Goal: Task Accomplishment & Management: Use online tool/utility

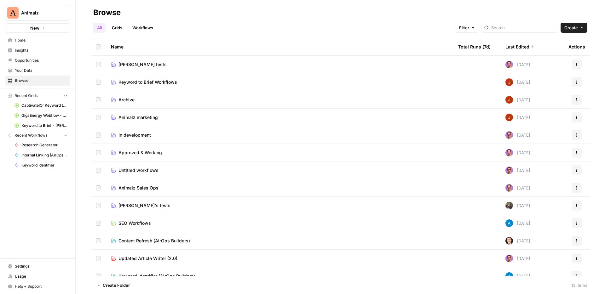
click at [123, 135] on span "In development" at bounding box center [135, 135] width 32 height 6
click at [129, 61] on td "[PERSON_NAME] tests" at bounding box center [279, 64] width 347 height 17
click at [129, 64] on span "Tim tests" at bounding box center [143, 64] width 48 height 6
click at [153, 119] on span "Animalz marketing" at bounding box center [138, 117] width 39 height 6
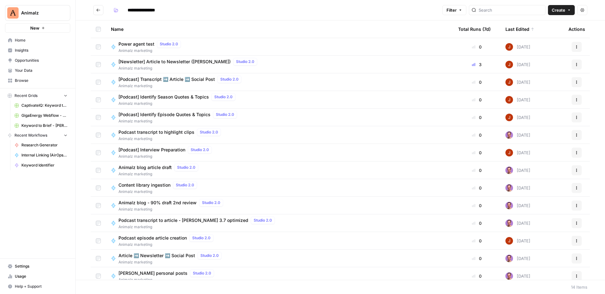
scroll to position [5, 0]
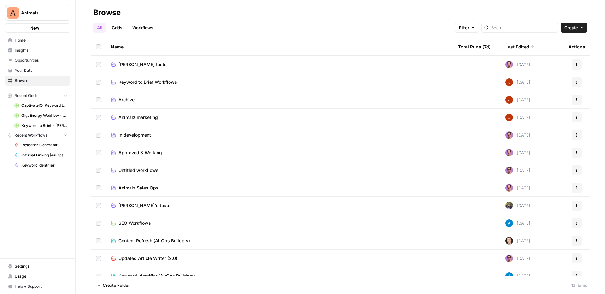
click at [140, 113] on td "Animalz marketing" at bounding box center [279, 117] width 347 height 17
click at [140, 115] on span "Animalz marketing" at bounding box center [138, 117] width 39 height 6
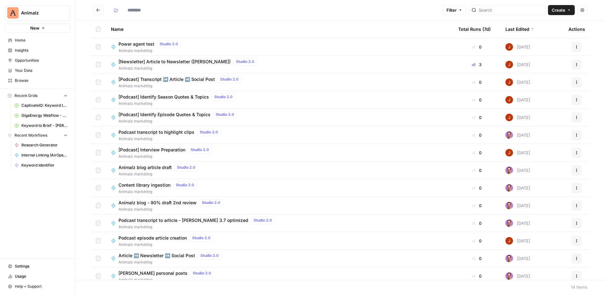
type input "**********"
click at [141, 44] on span "Power agent test" at bounding box center [137, 44] width 36 height 6
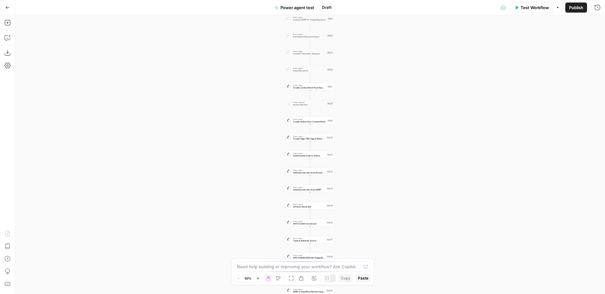
click at [12, 12] on button "Go Back" at bounding box center [7, 7] width 11 height 11
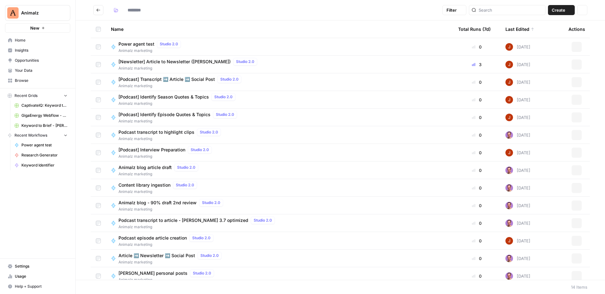
type input "**********"
click at [147, 43] on span "Power agent test" at bounding box center [137, 44] width 36 height 6
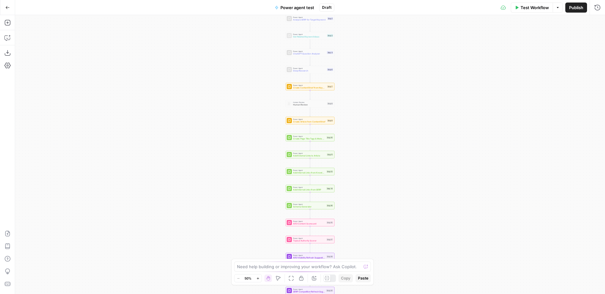
click at [370, 102] on div "Workflow Set Inputs Inputs Power Agent Analyze SERP for Target Keyword Step 1 P…" at bounding box center [310, 154] width 590 height 279
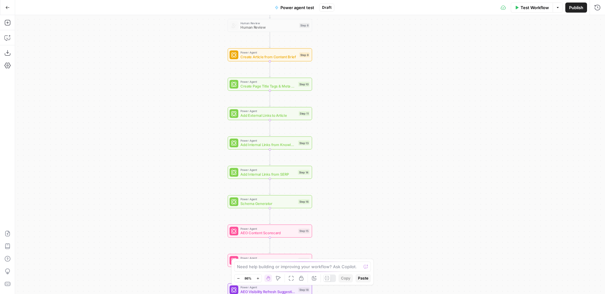
click at [7, 10] on button "Go Back" at bounding box center [7, 7] width 11 height 11
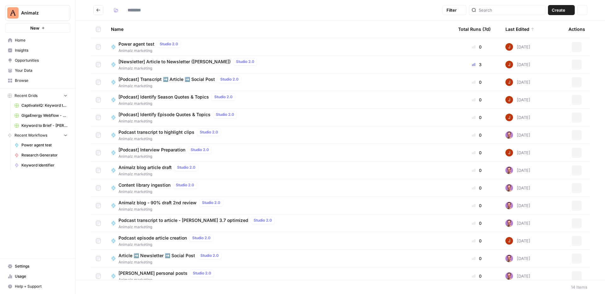
type input "**********"
click at [569, 9] on icon "button" at bounding box center [569, 10] width 4 height 4
click at [419, 13] on h2 "**********" at bounding box center [266, 10] width 347 height 10
click at [570, 8] on icon "button" at bounding box center [569, 10] width 4 height 4
click at [427, 23] on div "Name" at bounding box center [279, 28] width 337 height 17
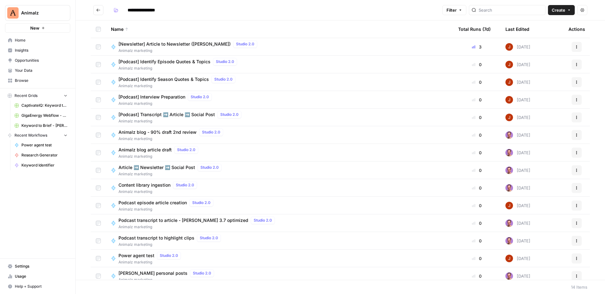
click at [561, 5] on button "Create" at bounding box center [561, 10] width 27 height 10
click at [546, 34] on span "Workflow" at bounding box center [549, 34] width 35 height 6
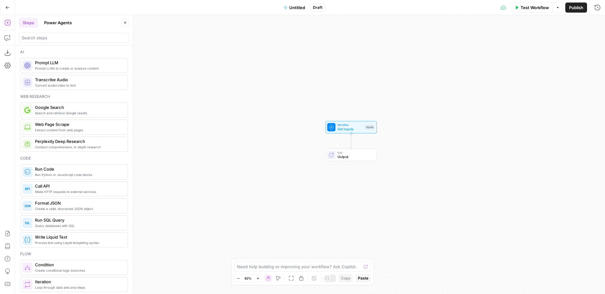
click at [57, 25] on button "Power Agents" at bounding box center [57, 23] width 35 height 10
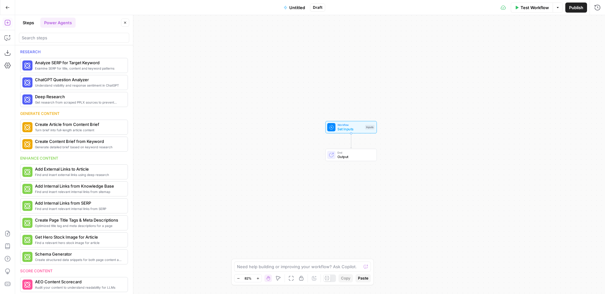
click at [30, 23] on button "Steps" at bounding box center [28, 23] width 19 height 10
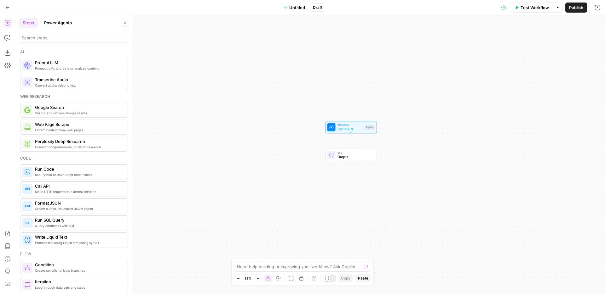
click at [55, 22] on button "Power Agents" at bounding box center [57, 23] width 35 height 10
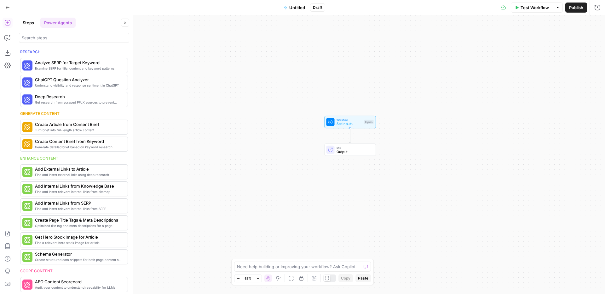
click at [24, 19] on button "Steps" at bounding box center [28, 23] width 19 height 10
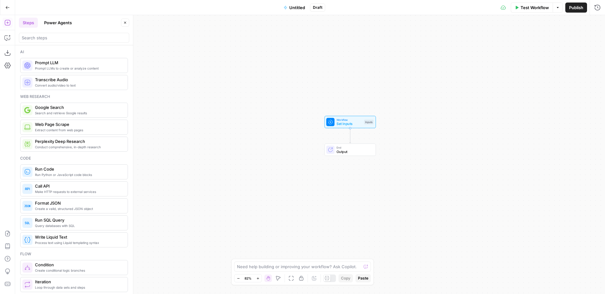
click at [58, 21] on button "Power Agents" at bounding box center [57, 23] width 35 height 10
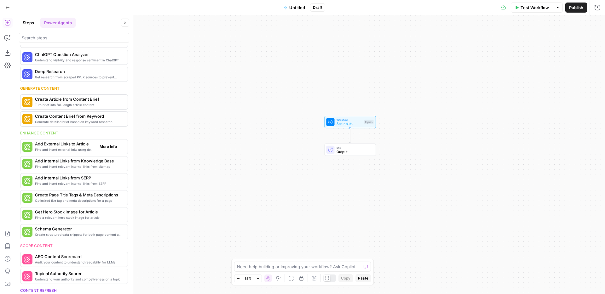
scroll to position [31, 0]
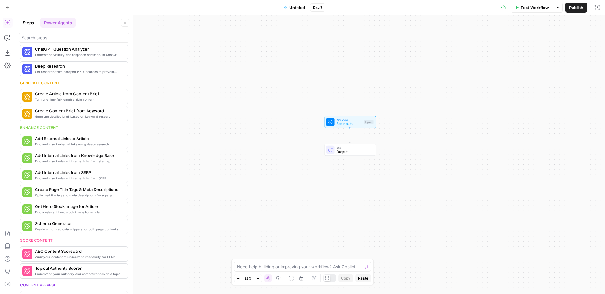
click at [349, 125] on span "Set Inputs" at bounding box center [350, 123] width 26 height 5
click at [352, 123] on span "Set Inputs" at bounding box center [350, 123] width 26 height 5
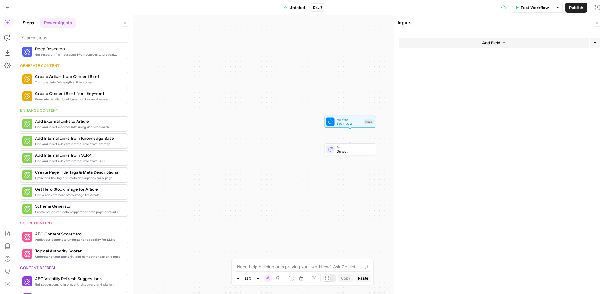
scroll to position [55, 0]
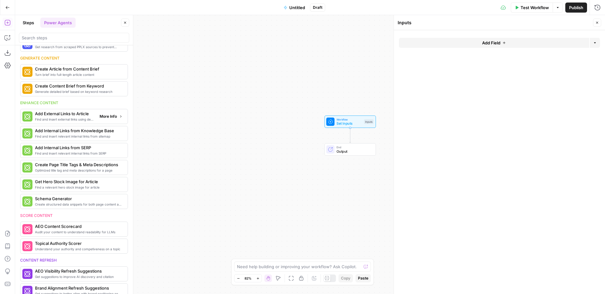
click at [107, 117] on span "More Info" at bounding box center [108, 117] width 17 height 6
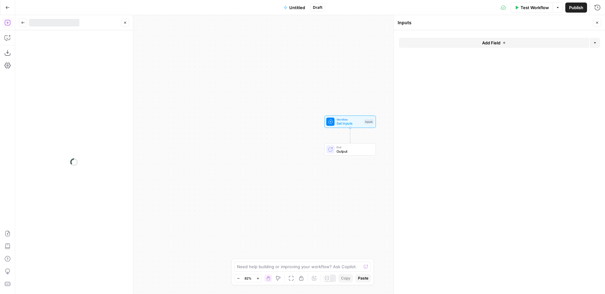
click at [24, 23] on icon "button" at bounding box center [23, 23] width 4 height 4
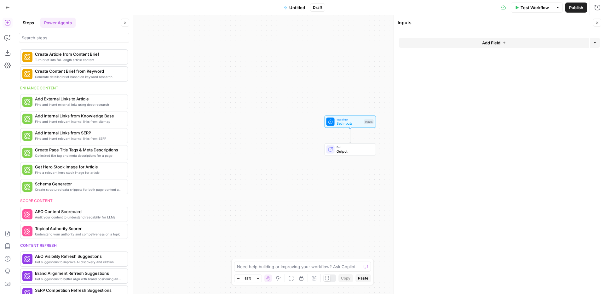
scroll to position [71, 0]
click at [108, 103] on span "More Info" at bounding box center [108, 102] width 17 height 6
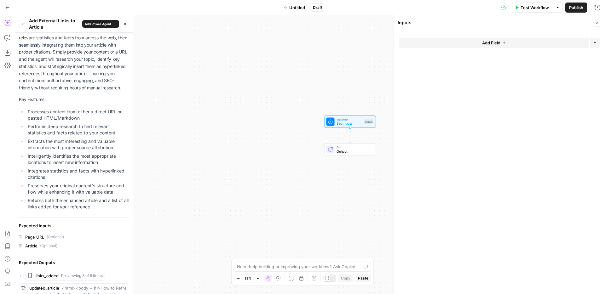
scroll to position [61, 0]
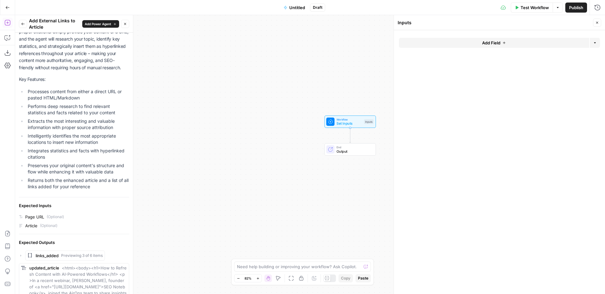
click at [21, 24] on icon "button" at bounding box center [23, 24] width 4 height 4
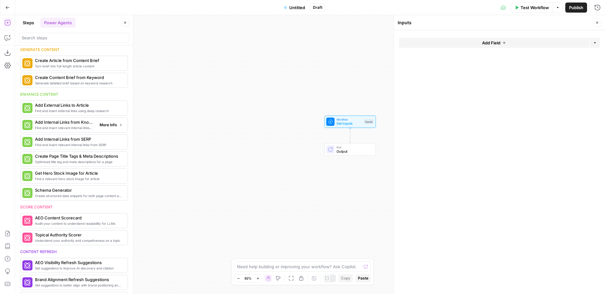
scroll to position [63, 0]
click at [108, 126] on span "More Info" at bounding box center [108, 127] width 17 height 6
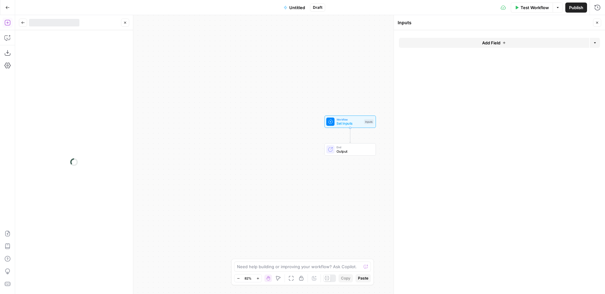
click at [21, 22] on icon "button" at bounding box center [23, 23] width 4 height 4
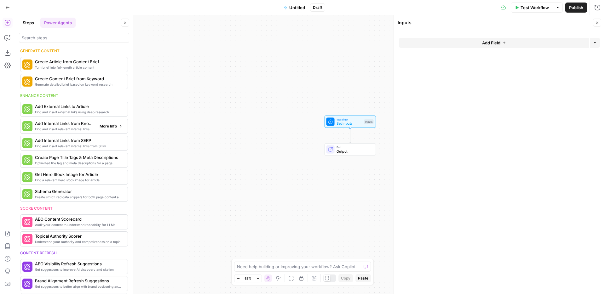
click at [111, 126] on span "More Info" at bounding box center [108, 127] width 17 height 6
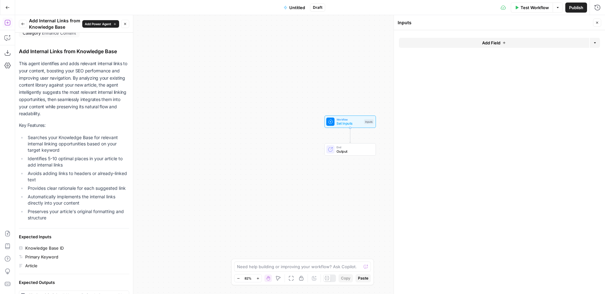
scroll to position [0, 0]
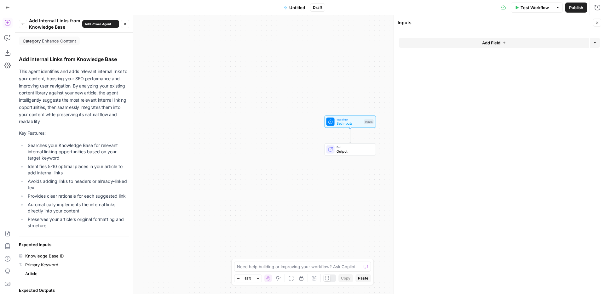
click at [24, 22] on icon "button" at bounding box center [23, 24] width 4 height 4
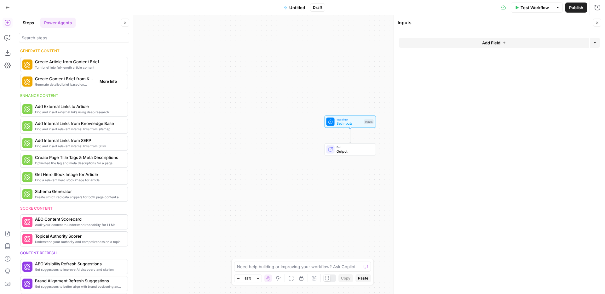
scroll to position [74, 0]
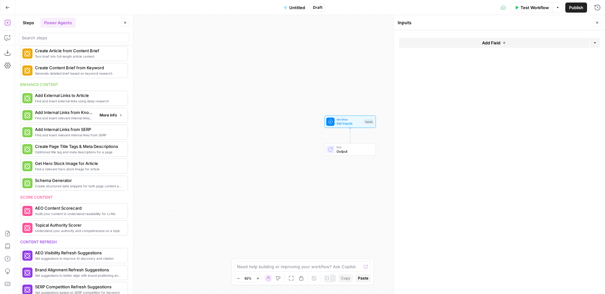
click at [116, 115] on span "More Info" at bounding box center [108, 116] width 17 height 6
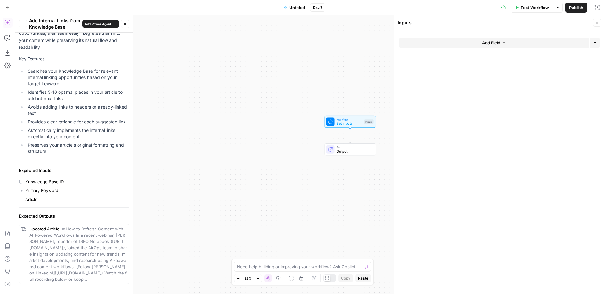
scroll to position [90, 0]
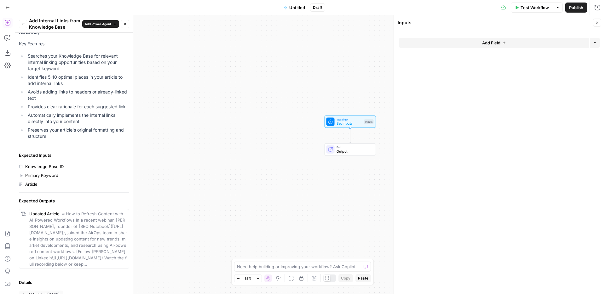
click at [24, 23] on icon "button" at bounding box center [23, 24] width 4 height 4
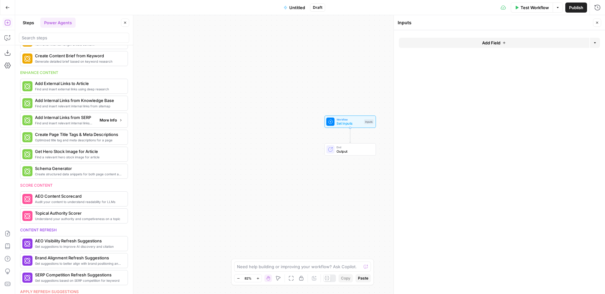
scroll to position [86, 0]
click at [115, 103] on span "More Info" at bounding box center [108, 103] width 17 height 6
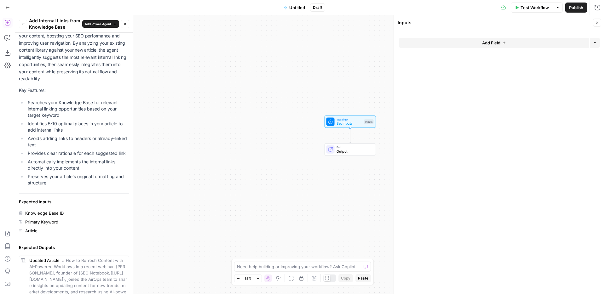
scroll to position [44, 0]
click at [22, 23] on icon "button" at bounding box center [22, 24] width 3 height 3
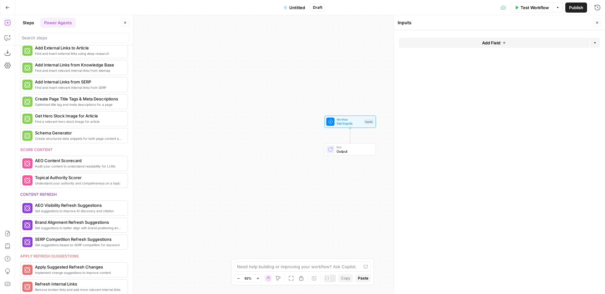
scroll to position [122, 0]
click at [114, 133] on span "More Info" at bounding box center [108, 135] width 17 height 6
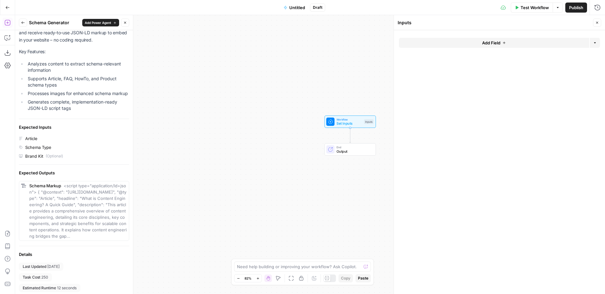
scroll to position [58, 0]
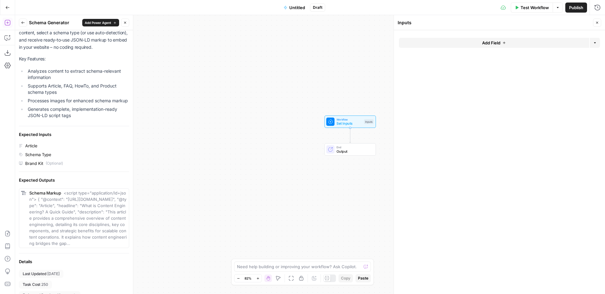
click at [20, 19] on button "Back" at bounding box center [23, 23] width 8 height 8
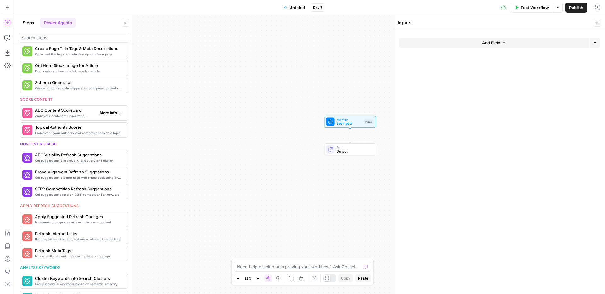
scroll to position [171, 0]
click at [112, 129] on span "More Info" at bounding box center [108, 131] width 17 height 6
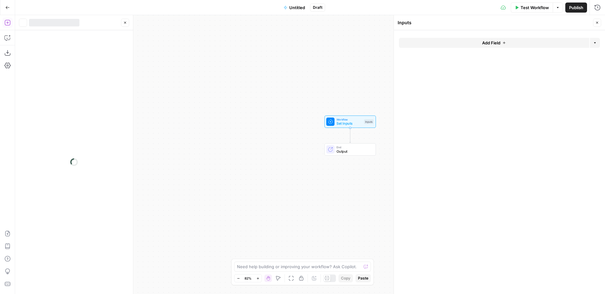
click at [112, 129] on div at bounding box center [74, 162] width 118 height 264
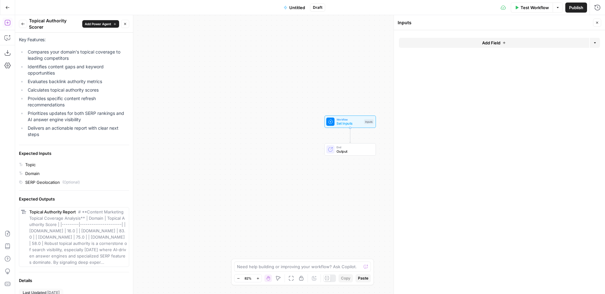
scroll to position [76, 0]
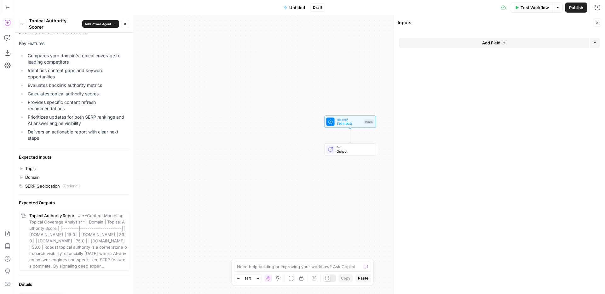
click at [21, 26] on icon "button" at bounding box center [23, 24] width 4 height 4
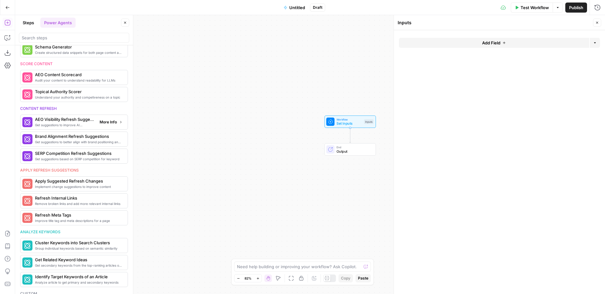
scroll to position [214, 0]
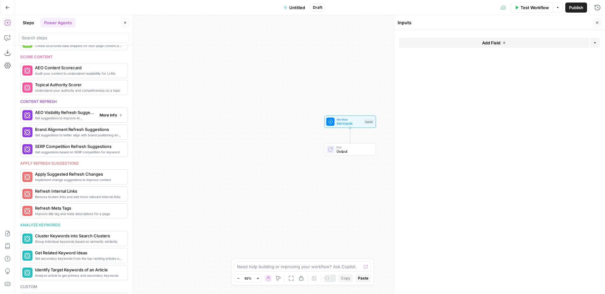
click at [114, 119] on button "More Info" at bounding box center [111, 115] width 28 height 8
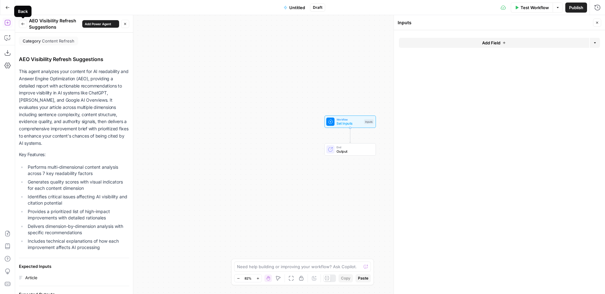
click at [25, 22] on icon "button" at bounding box center [23, 24] width 4 height 4
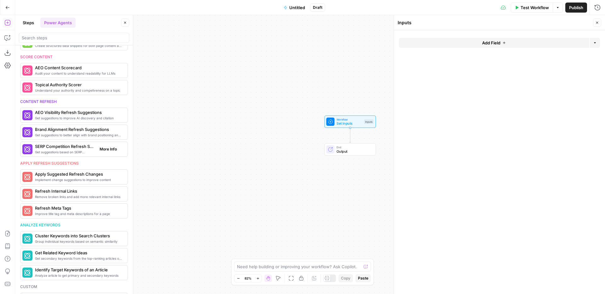
scroll to position [226, 0]
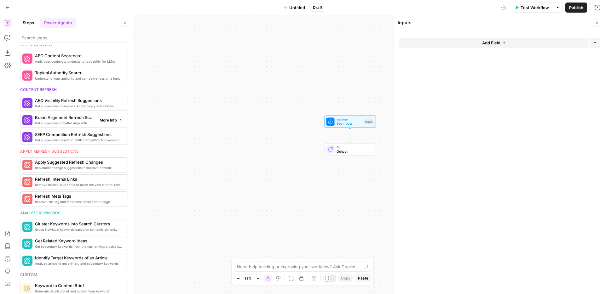
click at [111, 119] on span "More Info" at bounding box center [108, 121] width 17 height 6
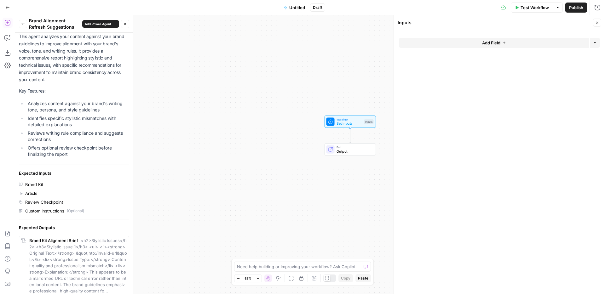
scroll to position [0, 0]
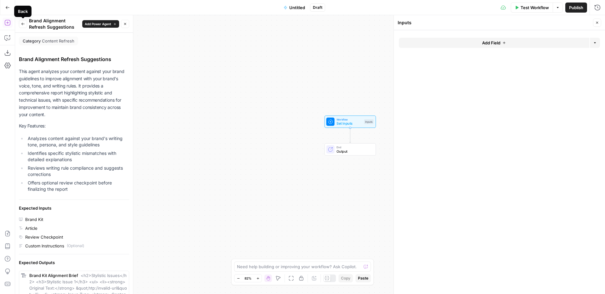
click at [22, 27] on button "Back" at bounding box center [23, 24] width 8 height 8
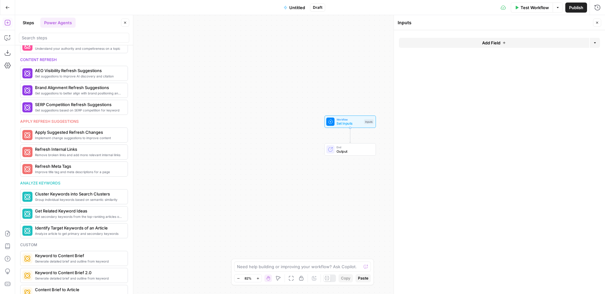
scroll to position [248, 0]
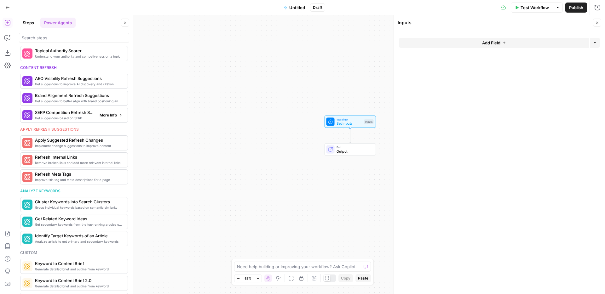
click at [109, 115] on span "More Info" at bounding box center [108, 116] width 17 height 6
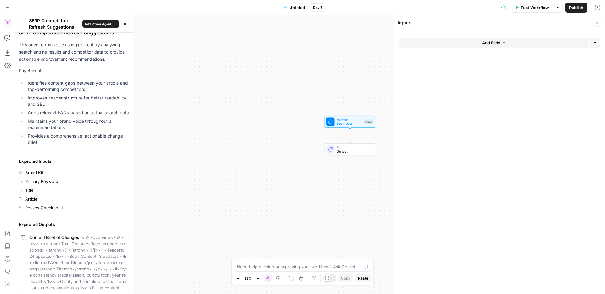
scroll to position [32, 0]
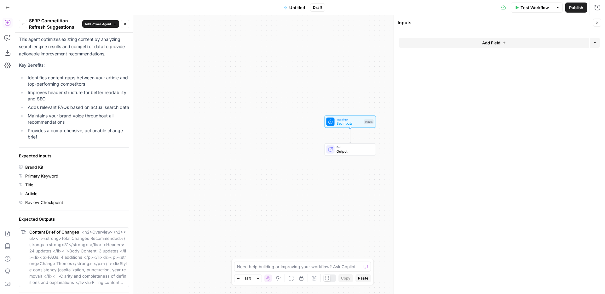
click at [22, 21] on button "Back" at bounding box center [23, 24] width 8 height 8
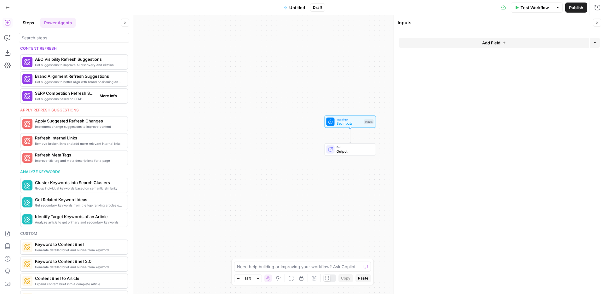
scroll to position [268, 0]
click at [106, 122] on span "More Info" at bounding box center [108, 124] width 17 height 6
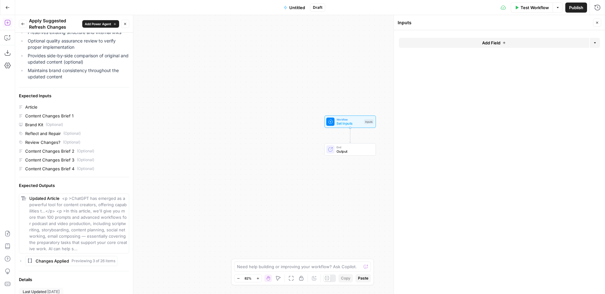
scroll to position [109, 0]
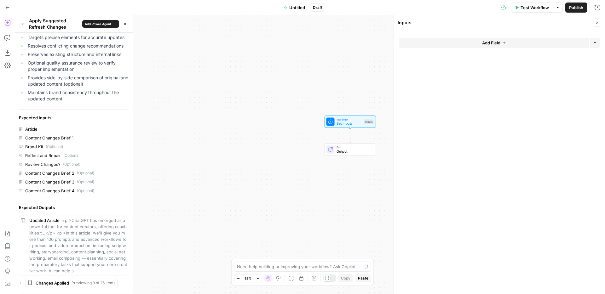
click at [22, 25] on icon "button" at bounding box center [23, 24] width 4 height 4
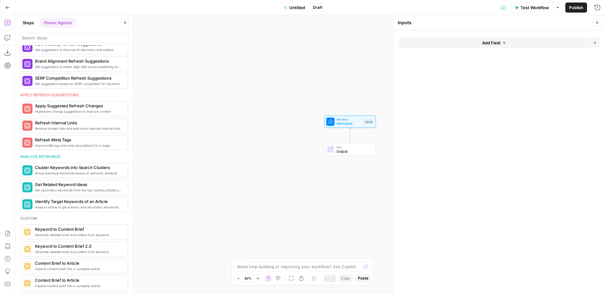
scroll to position [279, 0]
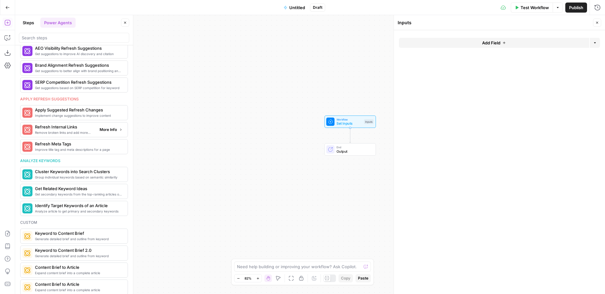
click at [112, 126] on button "More Info" at bounding box center [111, 130] width 28 height 8
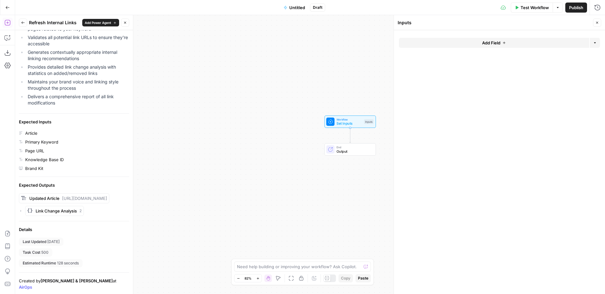
scroll to position [0, 0]
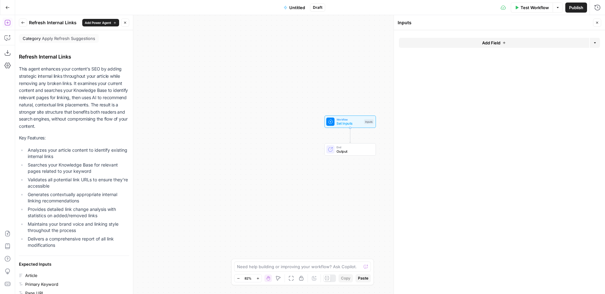
click at [22, 21] on icon "button" at bounding box center [23, 23] width 4 height 4
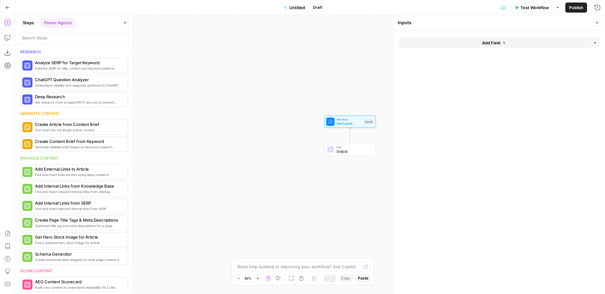
scroll to position [279, 0]
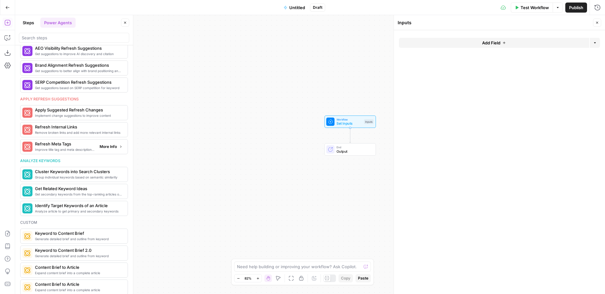
click at [106, 147] on span "More Info" at bounding box center [108, 147] width 17 height 6
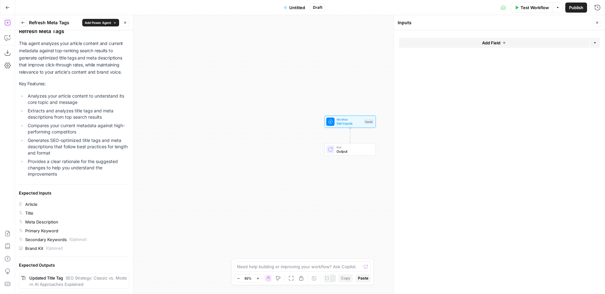
scroll to position [0, 0]
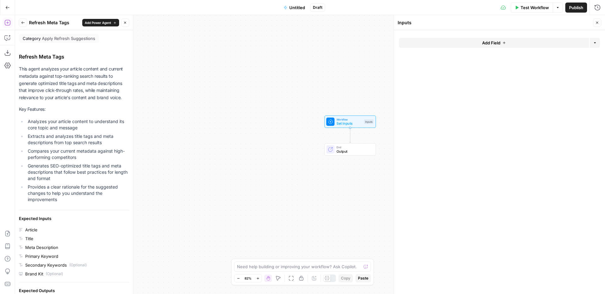
click at [23, 24] on icon "button" at bounding box center [23, 23] width 4 height 4
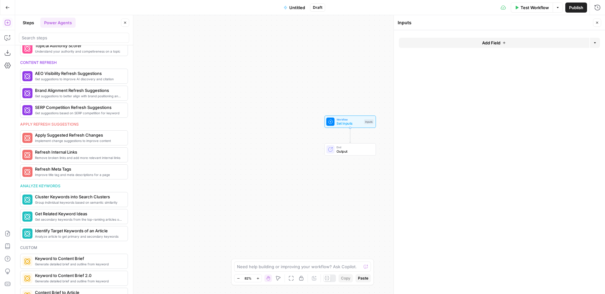
scroll to position [300, 0]
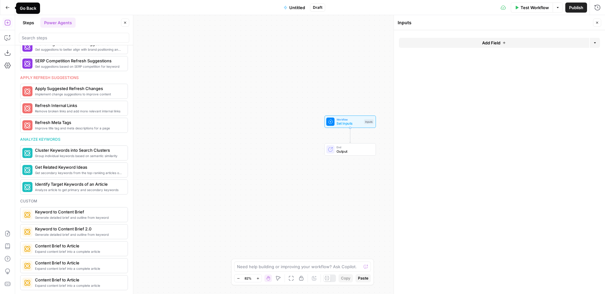
click at [9, 8] on icon "button" at bounding box center [7, 7] width 4 height 4
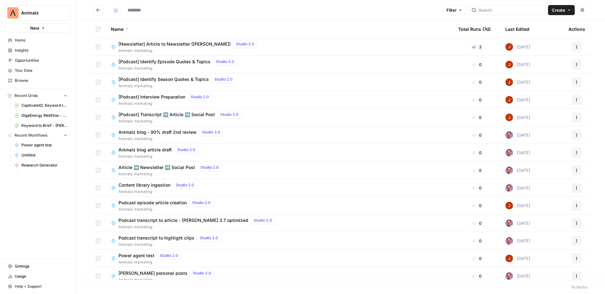
type input "**********"
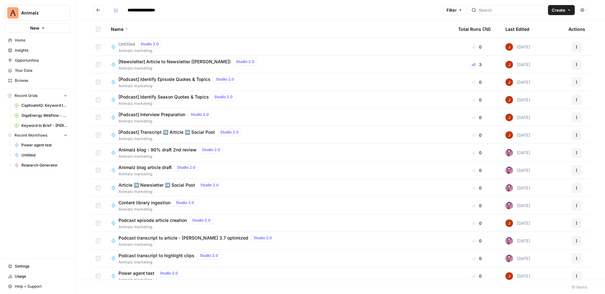
scroll to position [23, 0]
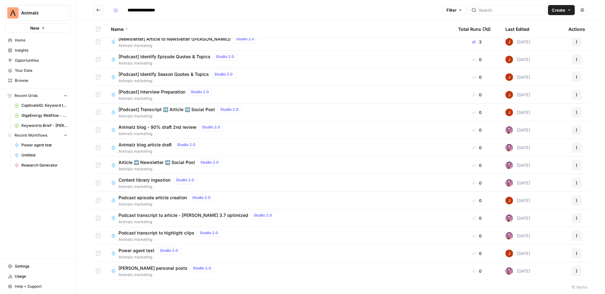
click at [142, 252] on span "Power agent test" at bounding box center [137, 251] width 36 height 6
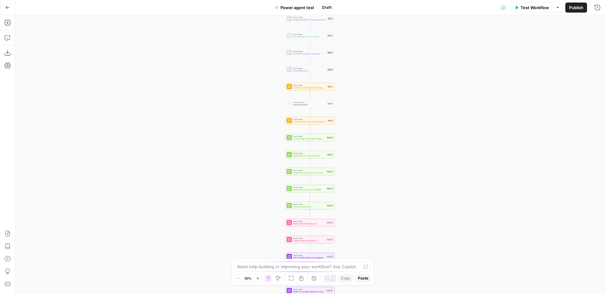
click at [378, 159] on div "Workflow Set Inputs Inputs Power Agent Analyze SERP for Target Keyword Step 1 P…" at bounding box center [310, 154] width 590 height 279
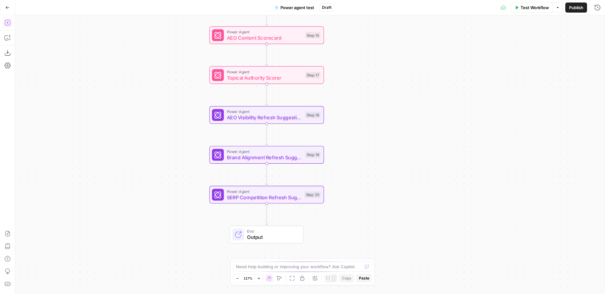
click at [9, 25] on icon "button" at bounding box center [7, 23] width 6 height 6
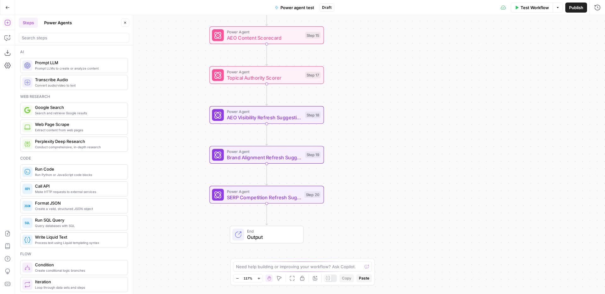
click at [63, 21] on button "Power Agents" at bounding box center [57, 23] width 35 height 10
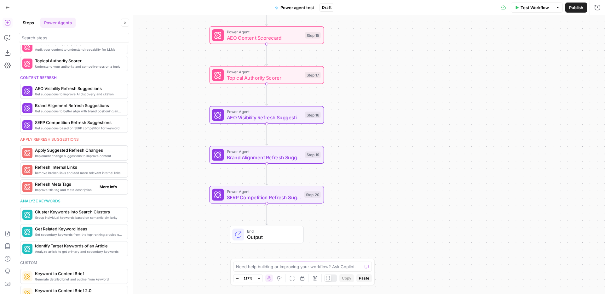
scroll to position [272, 0]
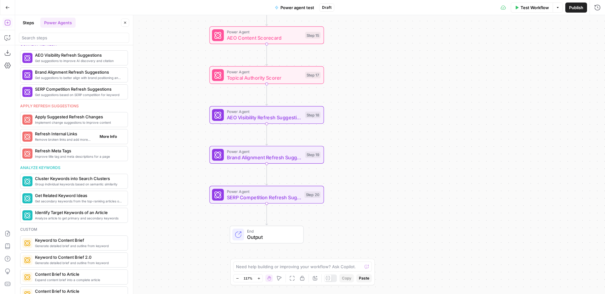
click at [84, 140] on span "Remove broken links and add more relevant internal links" at bounding box center [65, 139] width 60 height 5
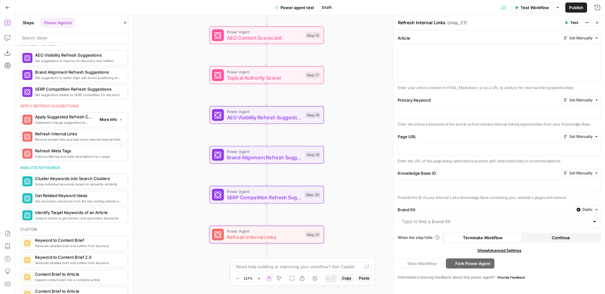
click at [103, 120] on span "More Info" at bounding box center [108, 120] width 17 height 6
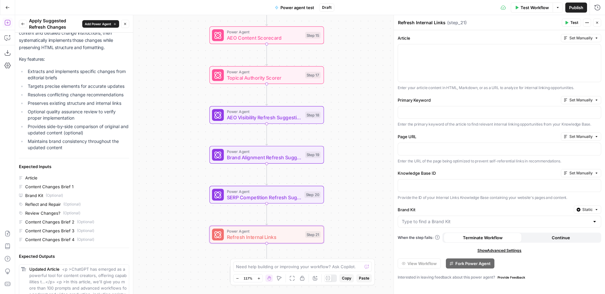
scroll to position [0, 0]
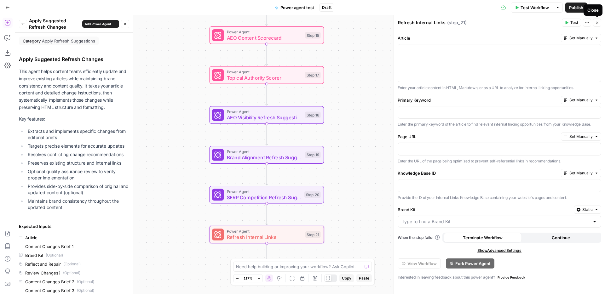
click at [596, 25] on button "Close" at bounding box center [597, 23] width 8 height 8
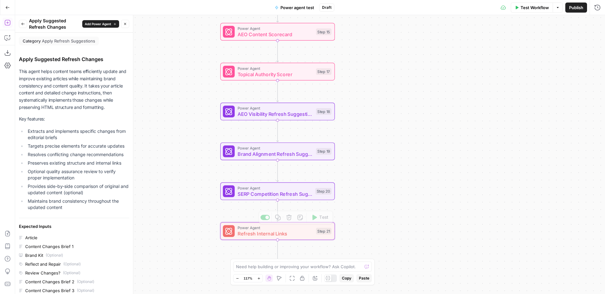
click at [294, 234] on span "Refresh Internal Links" at bounding box center [275, 233] width 75 height 7
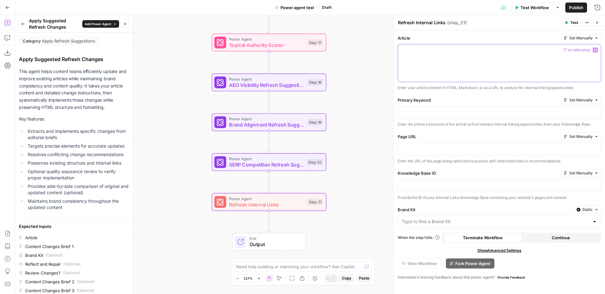
click at [595, 52] on button "Variables Menu" at bounding box center [595, 50] width 5 height 5
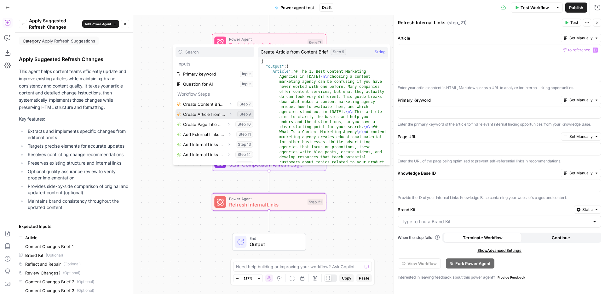
click at [228, 113] on button "Expand" at bounding box center [231, 114] width 8 height 8
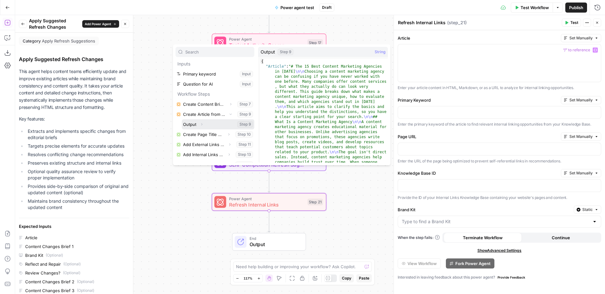
click at [202, 123] on icon "button" at bounding box center [202, 125] width 4 height 4
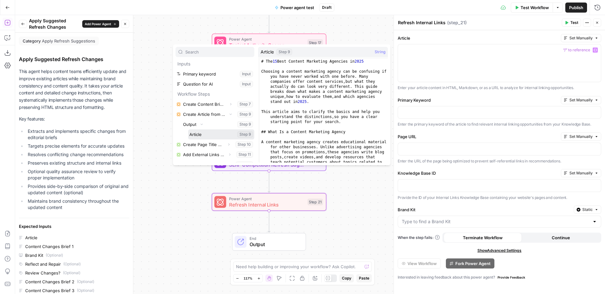
click at [205, 135] on button "Select variable Article" at bounding box center [221, 135] width 66 height 10
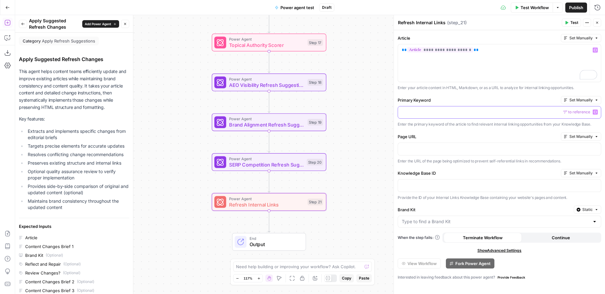
click at [594, 110] on button "Variables Menu" at bounding box center [595, 112] width 5 height 5
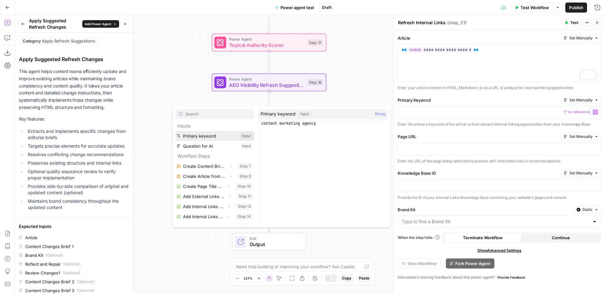
click at [223, 139] on button "Select variable Primary keyword" at bounding box center [215, 136] width 79 height 10
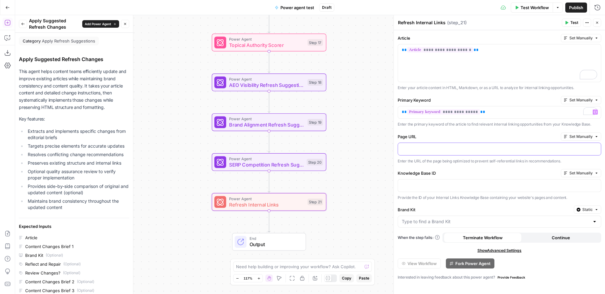
click at [547, 152] on div at bounding box center [499, 149] width 203 height 12
click at [593, 185] on button "Variables Menu" at bounding box center [595, 185] width 5 height 5
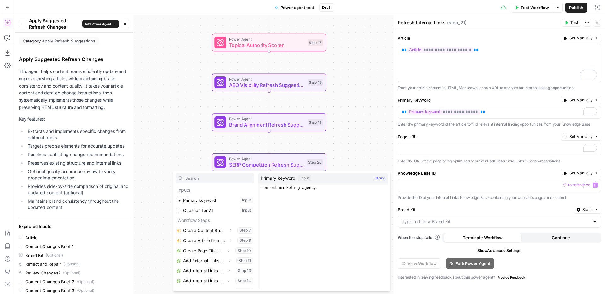
click at [547, 175] on label "Knowledge Base ID" at bounding box center [478, 173] width 161 height 6
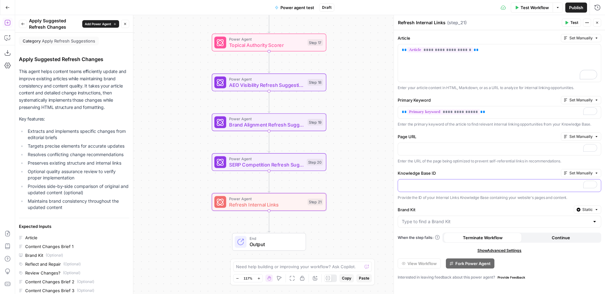
click at [547, 180] on div "To enrich screen reader interactions, please activate Accessibility in Grammarl…" at bounding box center [499, 186] width 203 height 12
click at [595, 185] on icon "button" at bounding box center [595, 185] width 3 height 3
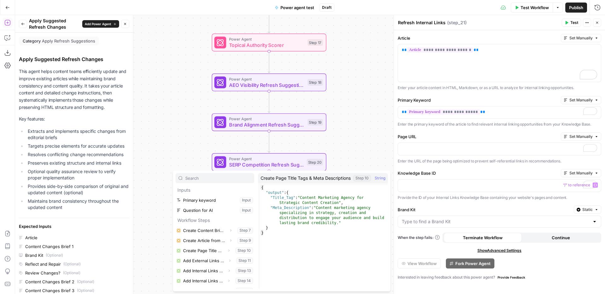
click at [444, 174] on label "Knowledge Base ID" at bounding box center [478, 173] width 161 height 6
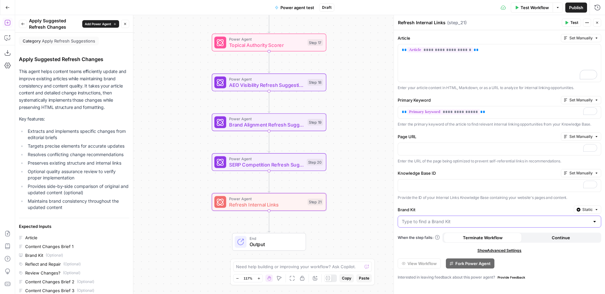
click at [448, 224] on input "Brand Kit" at bounding box center [496, 222] width 188 height 6
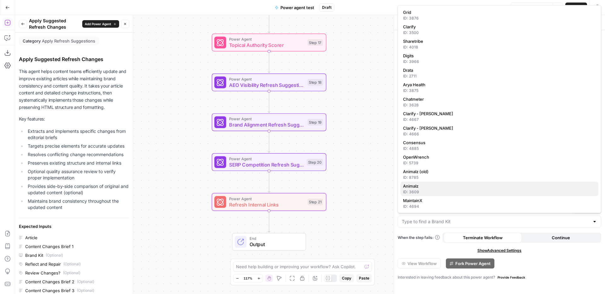
click at [449, 188] on span "Animalz" at bounding box center [498, 186] width 190 height 6
type input "Animalz"
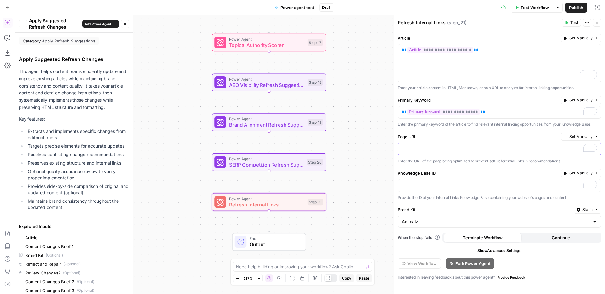
click at [454, 146] on p "To enrich screen reader interactions, please activate Accessibility in Grammarl…" at bounding box center [499, 149] width 195 height 6
drag, startPoint x: 459, startPoint y: 150, endPoint x: 499, endPoint y: 148, distance: 40.4
click at [499, 148] on p "**********" at bounding box center [499, 149] width 195 height 6
click at [486, 143] on div "**********" at bounding box center [499, 149] width 203 height 12
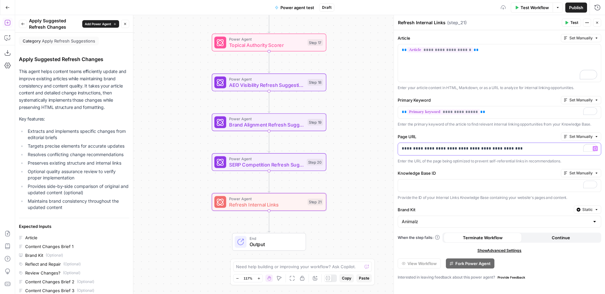
click at [483, 145] on div "**********" at bounding box center [499, 149] width 203 height 12
click at [484, 148] on p "**********" at bounding box center [499, 149] width 195 height 6
drag, startPoint x: 497, startPoint y: 149, endPoint x: 556, endPoint y: 151, distance: 59.0
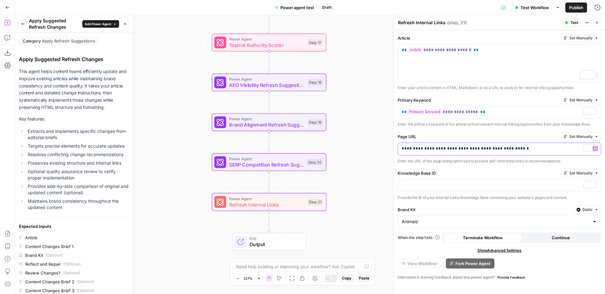
click at [556, 151] on p "**********" at bounding box center [499, 149] width 195 height 6
click at [460, 150] on p "**********" at bounding box center [499, 149] width 195 height 6
click at [480, 185] on p "To enrich screen reader interactions, please activate Accessibility in Grammarl…" at bounding box center [499, 185] width 195 height 6
click at [483, 202] on div "**********" at bounding box center [499, 162] width 211 height 264
click at [575, 22] on span "Test" at bounding box center [575, 23] width 8 height 6
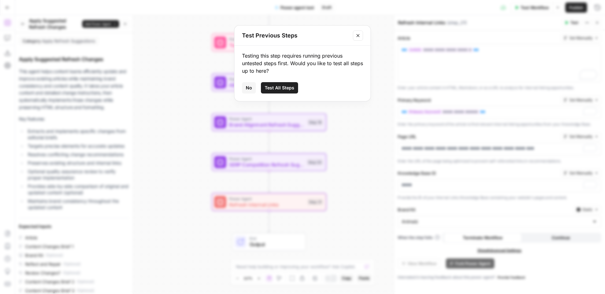
click at [358, 38] on icon "Close modal" at bounding box center [358, 35] width 5 height 5
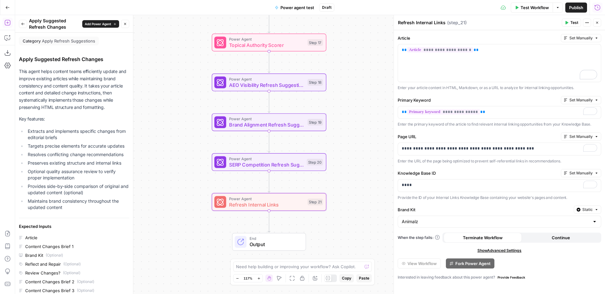
click at [599, 6] on icon "button" at bounding box center [597, 7] width 6 height 6
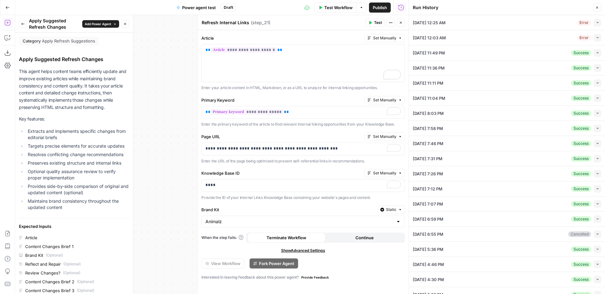
click at [596, 23] on icon "button" at bounding box center [597, 22] width 3 height 3
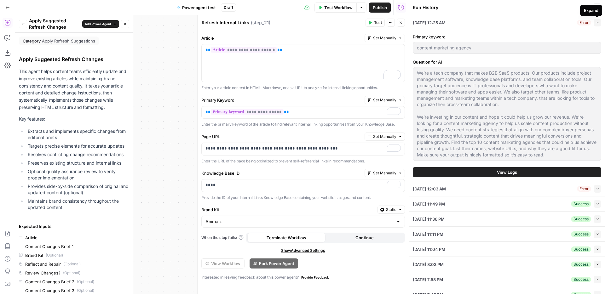
click at [596, 22] on icon "button" at bounding box center [597, 22] width 3 height 3
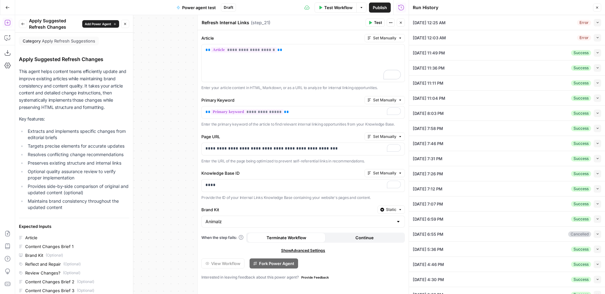
click at [594, 8] on button "Close" at bounding box center [597, 7] width 8 height 8
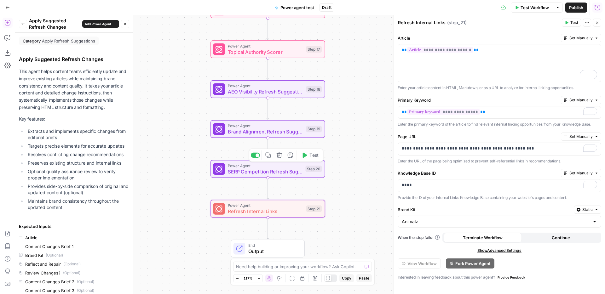
click at [256, 155] on div at bounding box center [258, 155] width 4 height 4
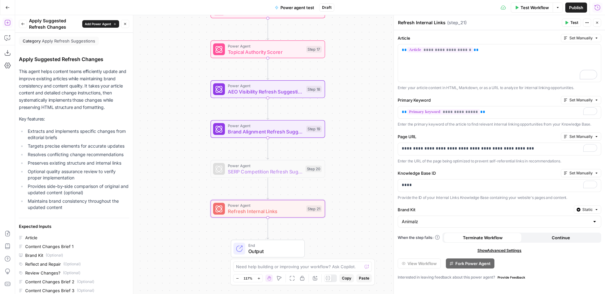
click at [575, 23] on span "Test" at bounding box center [575, 23] width 8 height 6
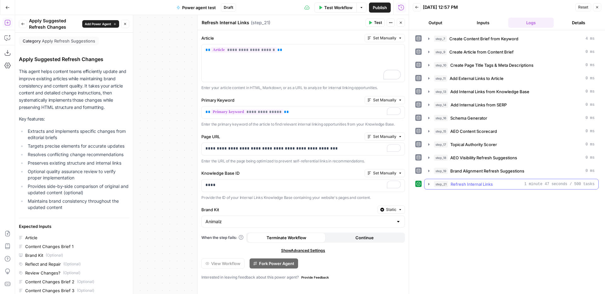
click at [486, 183] on span "Refresh Internal Links" at bounding box center [472, 184] width 42 height 6
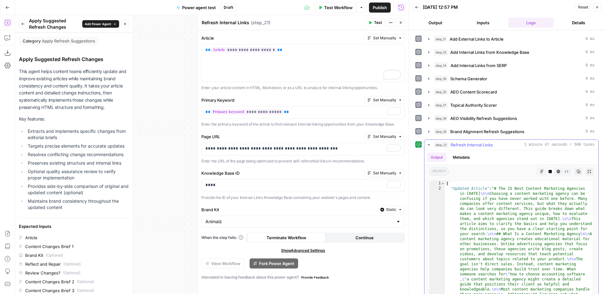
scroll to position [56, 0]
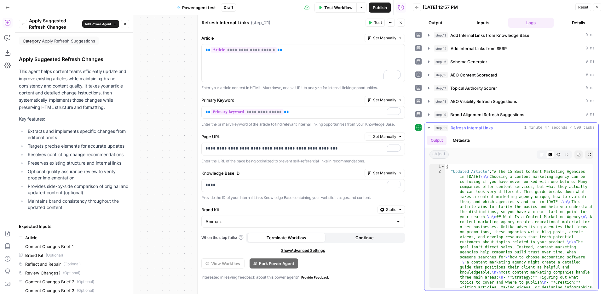
click at [543, 156] on icon "button" at bounding box center [542, 155] width 4 height 4
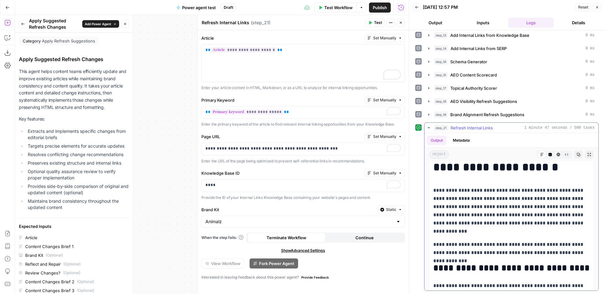
scroll to position [13, 0]
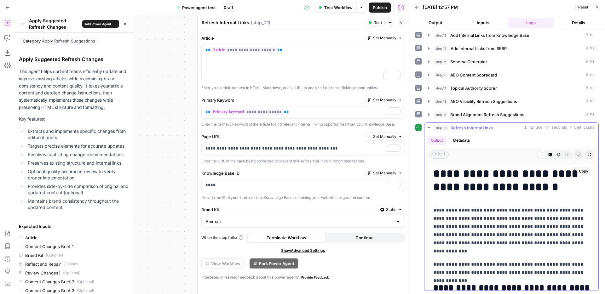
drag, startPoint x: 551, startPoint y: 245, endPoint x: 436, endPoint y: 175, distance: 134.1
copy div "**********"
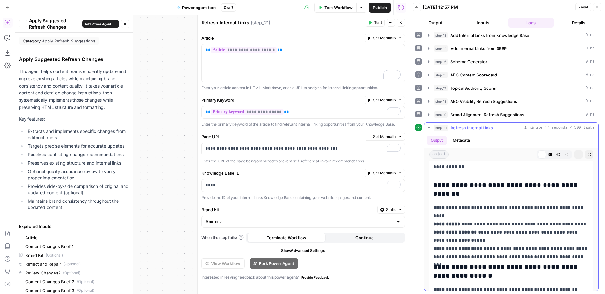
scroll to position [882, 0]
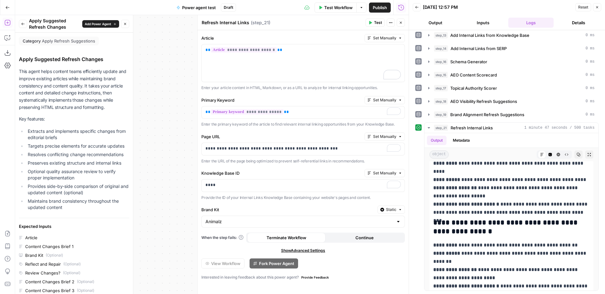
click at [403, 20] on button "Close" at bounding box center [401, 23] width 8 height 8
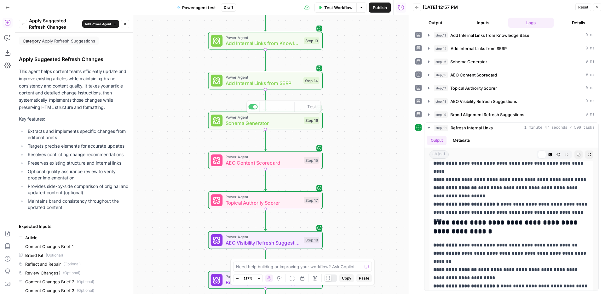
click at [288, 83] on span "Add Internal Links from SERP" at bounding box center [263, 83] width 75 height 7
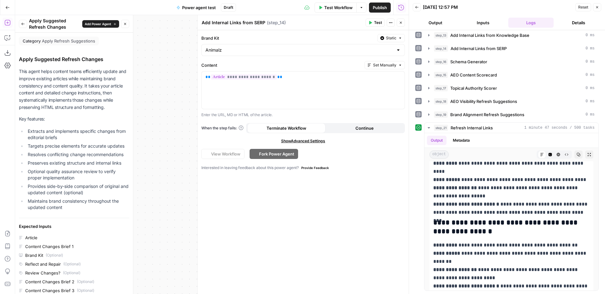
click at [403, 22] on button "Close" at bounding box center [401, 23] width 8 height 8
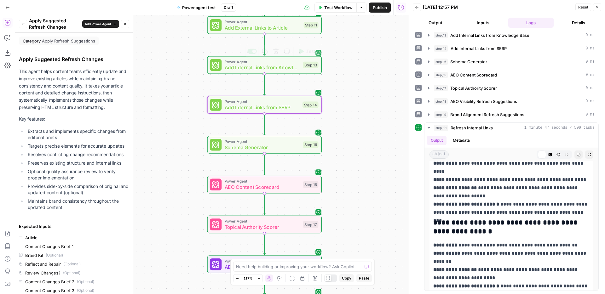
click at [275, 71] on div "Power Agent Add Internal Links from Knowledge Base Step 13 Copy step Delete ste…" at bounding box center [264, 65] width 115 height 18
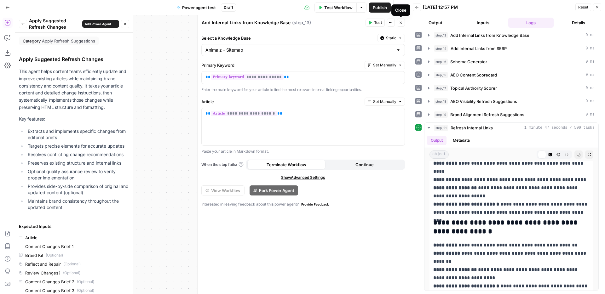
click at [401, 23] on icon "button" at bounding box center [401, 23] width 4 height 4
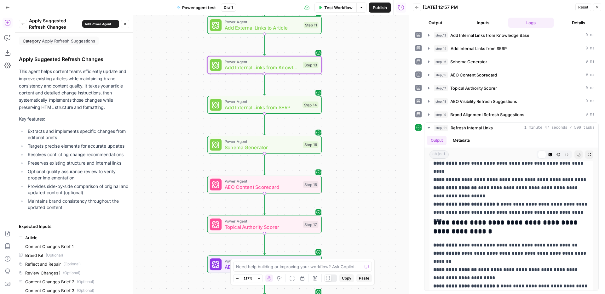
click at [598, 9] on icon "button" at bounding box center [597, 7] width 4 height 4
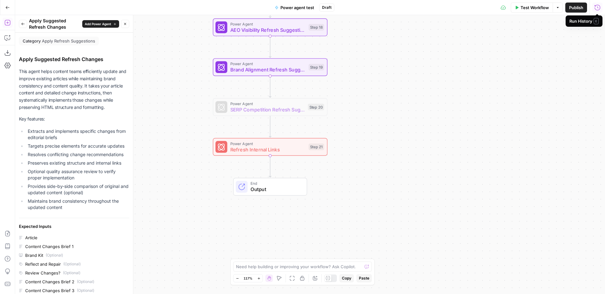
click at [288, 152] on span "Refresh Internal Links" at bounding box center [267, 149] width 75 height 7
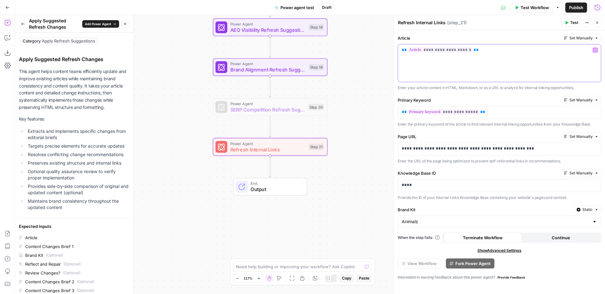
click at [536, 55] on div "**********" at bounding box center [499, 63] width 203 height 38
click at [594, 50] on icon "button" at bounding box center [595, 50] width 3 height 3
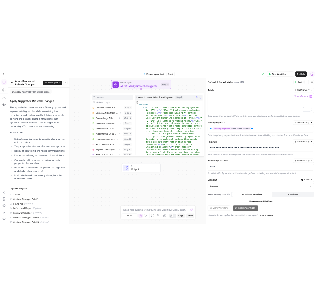
scroll to position [47, 0]
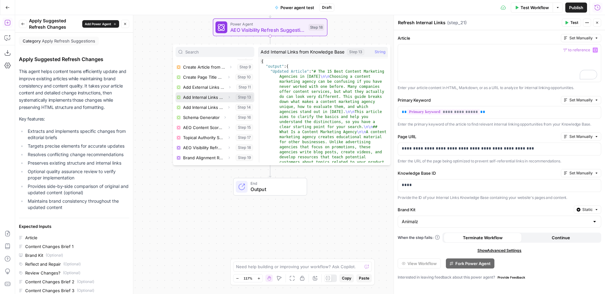
click at [231, 97] on button "Expand" at bounding box center [229, 97] width 8 height 8
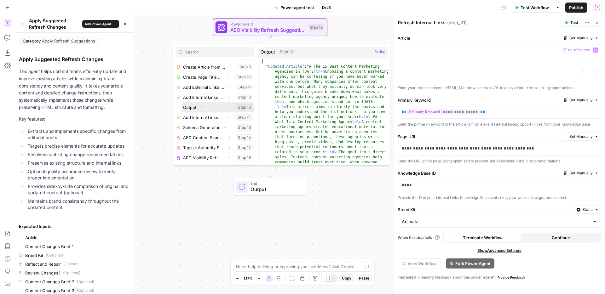
click at [203, 107] on button "Expand" at bounding box center [202, 107] width 8 height 8
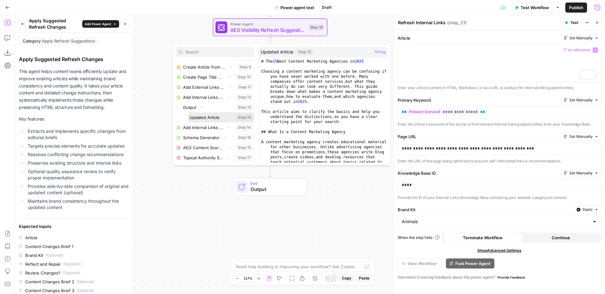
click at [217, 117] on button "Select variable Updated Article" at bounding box center [221, 118] width 66 height 10
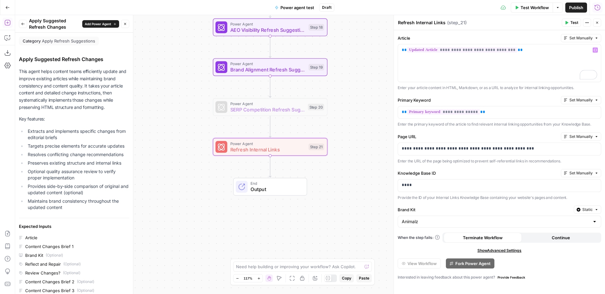
click at [570, 20] on button "Test" at bounding box center [571, 23] width 19 height 8
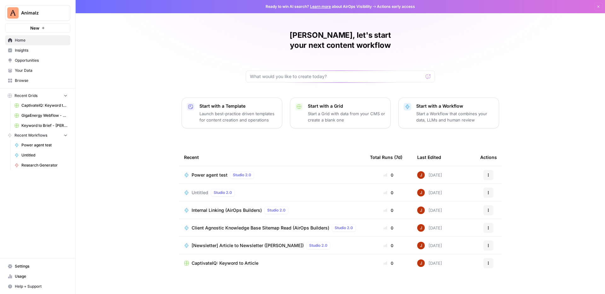
click at [34, 70] on span "Your Data" at bounding box center [41, 71] width 53 height 6
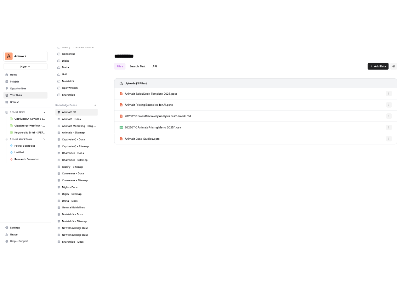
scroll to position [111, 0]
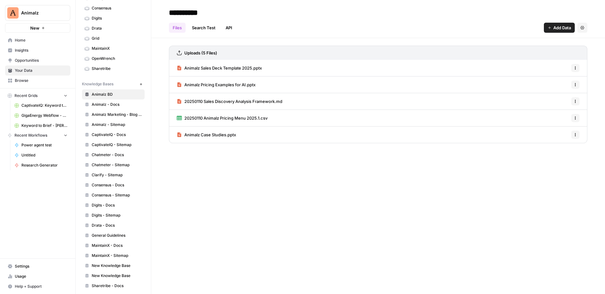
click at [122, 125] on span "Animalz - Sitemap" at bounding box center [117, 125] width 50 height 6
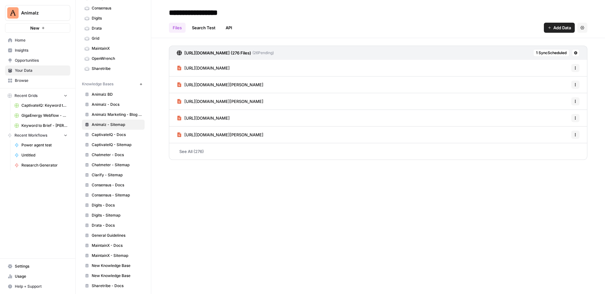
click at [231, 27] on link "API" at bounding box center [229, 28] width 14 height 10
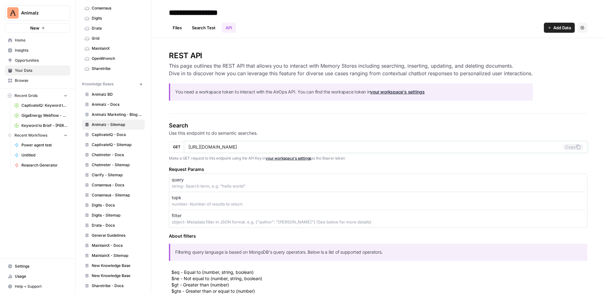
click at [291, 147] on input "https://app.airops.com/public_api/vector_stores/5857/search" at bounding box center [375, 147] width 374 height 6
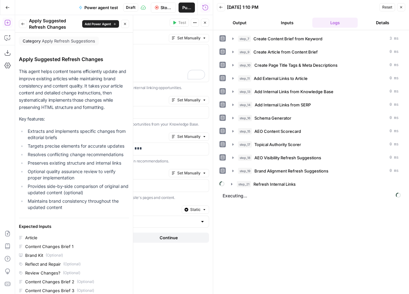
click at [316, 11] on header "Back [DATE] 1:10 PM Reset Close Output Inputs Logs Details" at bounding box center [311, 15] width 196 height 30
click at [128, 23] on button "Close" at bounding box center [125, 24] width 8 height 8
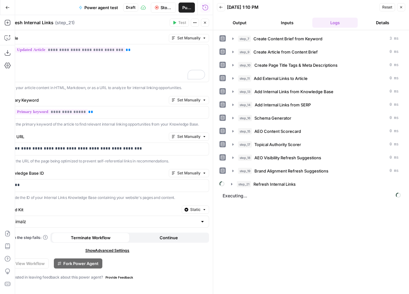
click at [41, 22] on textarea "Refresh Internal Links" at bounding box center [30, 23] width 48 height 6
click at [206, 20] on button "Close" at bounding box center [205, 23] width 8 height 8
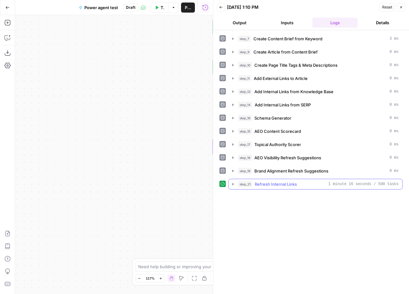
click at [316, 184] on div "step_21 Refresh Internal Links 1 minute 16 seconds / 500 tasks" at bounding box center [318, 184] width 161 height 6
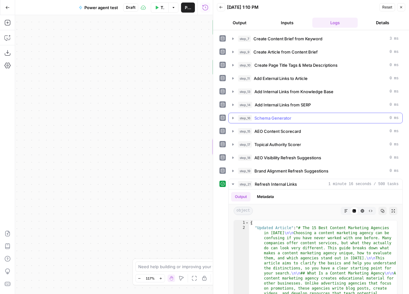
scroll to position [56, 0]
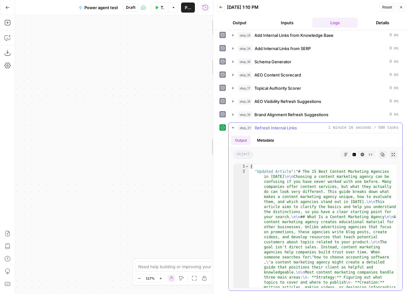
click at [316, 155] on icon "button" at bounding box center [347, 155] width 4 height 4
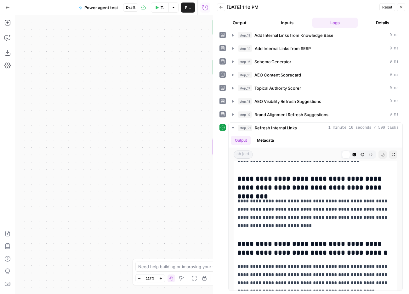
scroll to position [3044, 0]
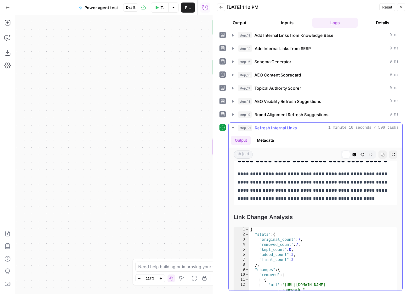
drag, startPoint x: 240, startPoint y: 189, endPoint x: 357, endPoint y: 199, distance: 118.0
copy div "**********"
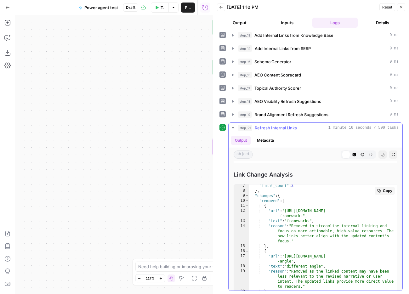
scroll to position [32, 0]
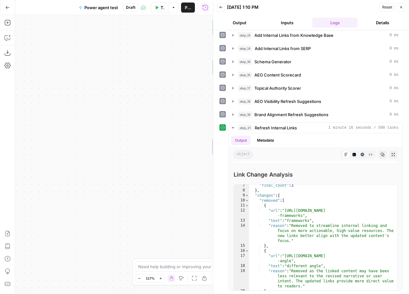
click at [316, 5] on icon "button" at bounding box center [402, 7] width 4 height 4
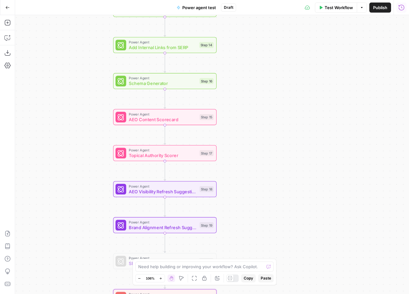
click at [251, 80] on div "Workflow Set Inputs Inputs Power Agent Analyze SERP for Target Keyword Step 1 P…" at bounding box center [212, 154] width 394 height 279
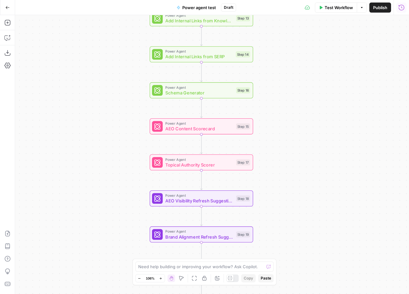
click at [13, 25] on div "Add Steps Copilot Download as JSON Settings Import JSON AirOps Academy Help Giv…" at bounding box center [7, 154] width 15 height 279
click at [0, 24] on div "Add Steps Copilot Download as JSON Settings Import JSON AirOps Academy Help Giv…" at bounding box center [7, 154] width 15 height 279
click at [3, 24] on button "Add Steps" at bounding box center [8, 23] width 10 height 10
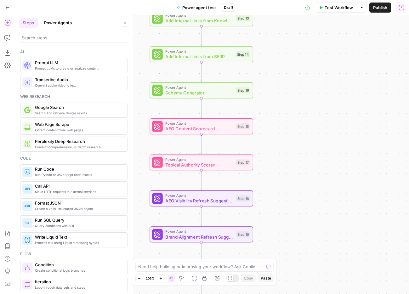
click at [72, 23] on button "Power Agents" at bounding box center [57, 23] width 35 height 10
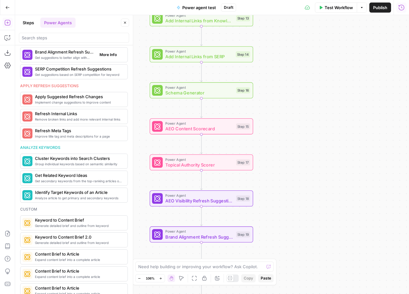
scroll to position [288, 0]
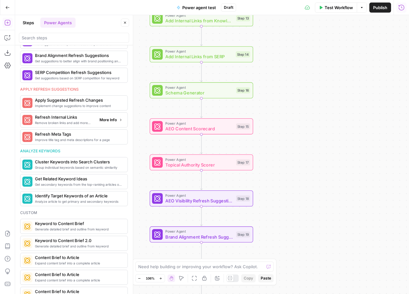
click at [111, 123] on button "More Info" at bounding box center [111, 120] width 28 height 8
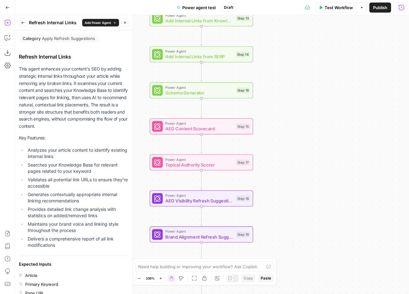
click at [20, 22] on button "Back" at bounding box center [23, 23] width 8 height 8
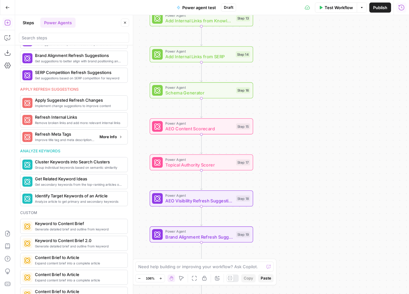
click at [114, 138] on span "More Info" at bounding box center [108, 137] width 17 height 6
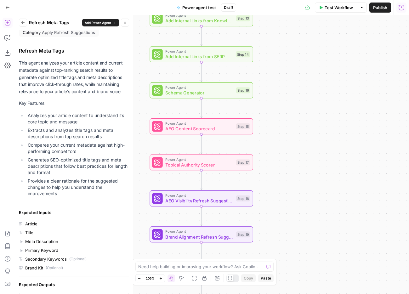
scroll to position [0, 0]
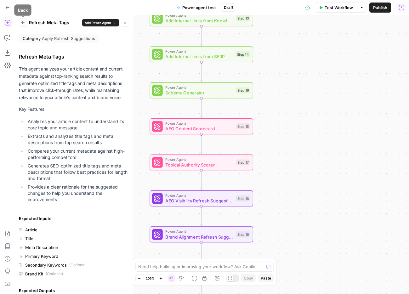
click at [22, 21] on icon "button" at bounding box center [23, 23] width 4 height 4
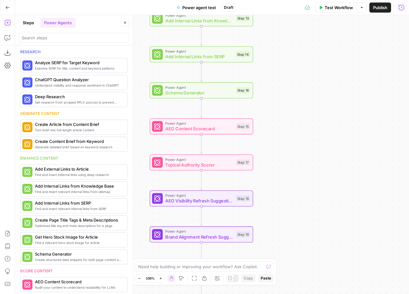
scroll to position [288, 0]
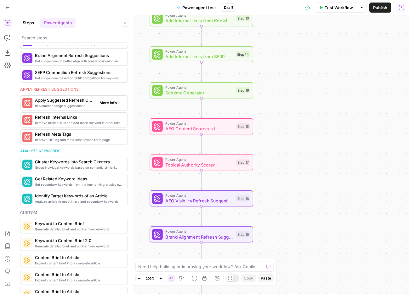
click at [116, 104] on span "More Info" at bounding box center [108, 103] width 17 height 6
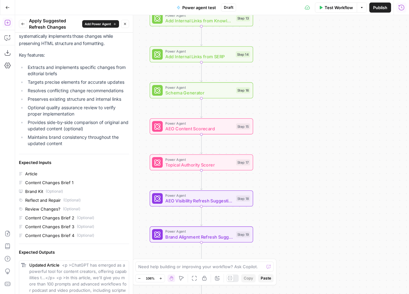
scroll to position [65, 0]
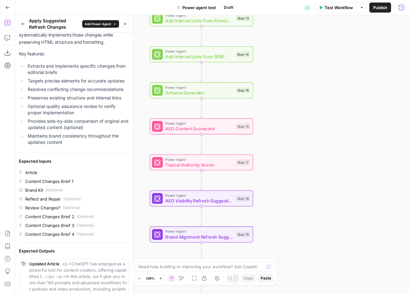
click at [22, 25] on icon "button" at bounding box center [23, 24] width 4 height 4
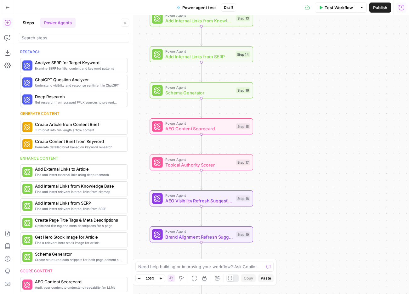
scroll to position [288, 0]
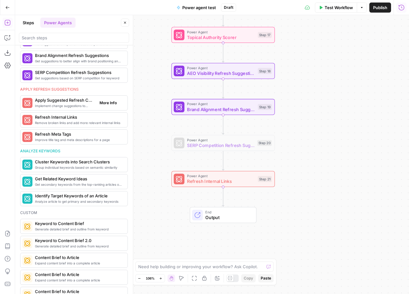
click at [69, 106] on span "Implement change suggestions to improve content" at bounding box center [65, 105] width 60 height 5
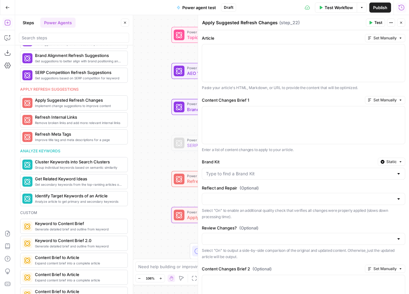
click at [175, 92] on div "Workflow Set Inputs Inputs Power Agent Analyze SERP for Target Keyword Step 1 P…" at bounding box center [212, 154] width 394 height 279
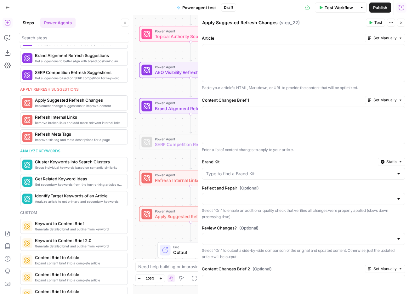
click at [174, 92] on div "Workflow Set Inputs Inputs Power Agent Analyze SERP for Target Keyword Step 1 P…" at bounding box center [212, 154] width 394 height 279
click at [125, 24] on icon "button" at bounding box center [125, 23] width 4 height 4
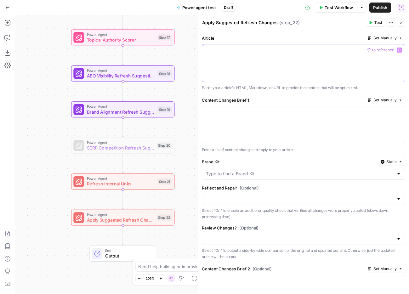
click at [316, 49] on icon "button" at bounding box center [399, 50] width 3 height 3
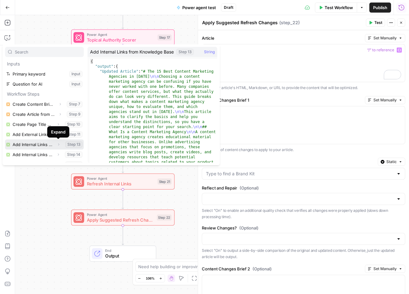
click at [59, 143] on icon "button" at bounding box center [59, 145] width 4 height 4
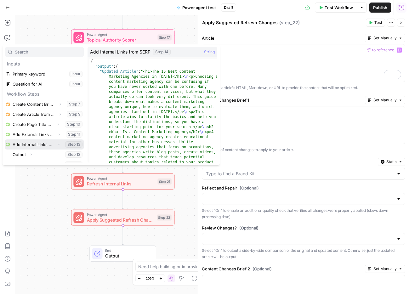
scroll to position [15, 0]
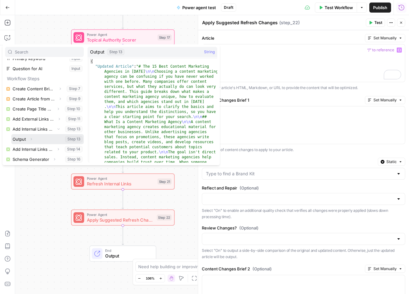
click at [33, 141] on icon "button" at bounding box center [31, 139] width 4 height 4
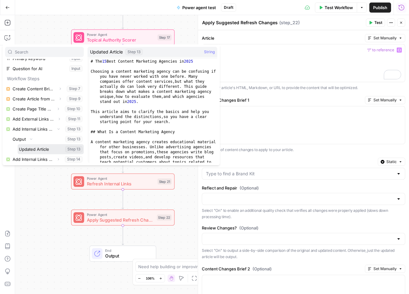
click at [40, 150] on button "Select variable Updated Article" at bounding box center [51, 149] width 66 height 10
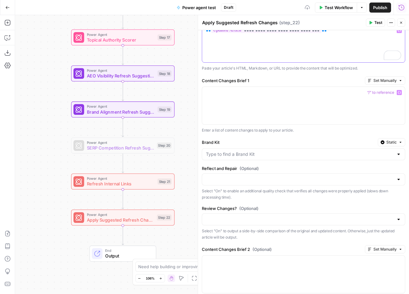
scroll to position [20, 0]
click at [298, 103] on div at bounding box center [303, 106] width 203 height 38
click at [316, 91] on icon "button" at bounding box center [399, 92] width 3 height 3
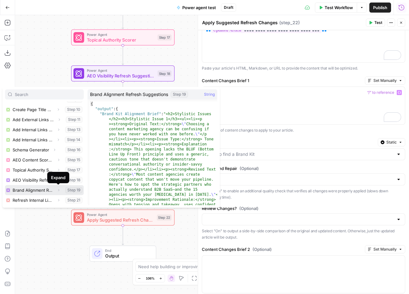
click at [57, 190] on icon "button" at bounding box center [59, 190] width 4 height 4
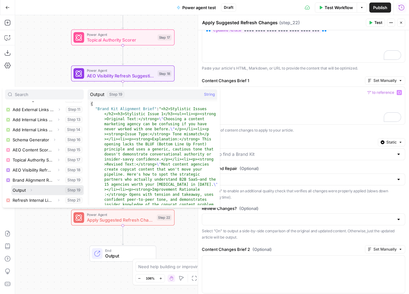
click at [32, 190] on icon "button" at bounding box center [31, 190] width 4 height 4
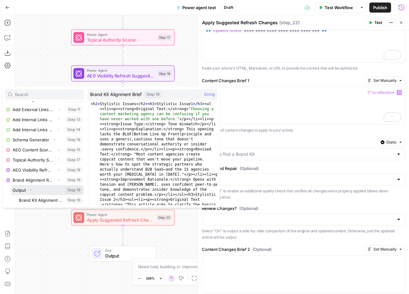
scroll to position [78, 0]
click at [49, 191] on button "Select variable Brand Kit Alignment Brief" at bounding box center [51, 190] width 66 height 10
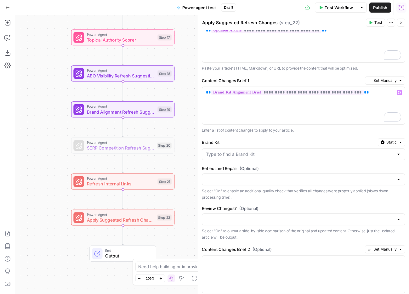
click at [316, 156] on div at bounding box center [399, 154] width 5 height 6
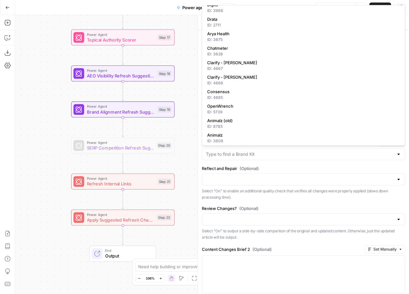
scroll to position [82, 0]
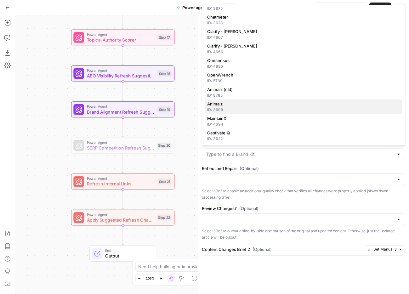
click at [290, 107] on span "Animalz" at bounding box center [302, 104] width 190 height 6
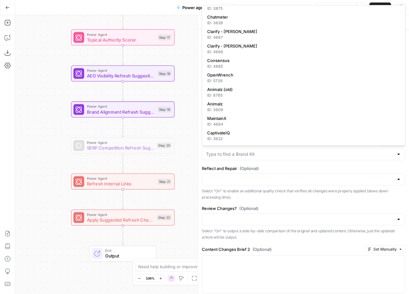
type input "Animalz"
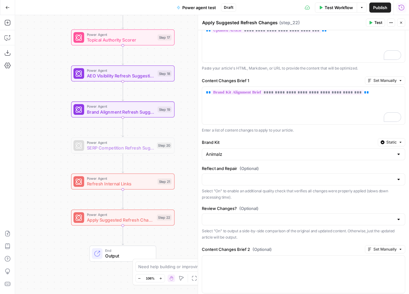
scroll to position [70, 0]
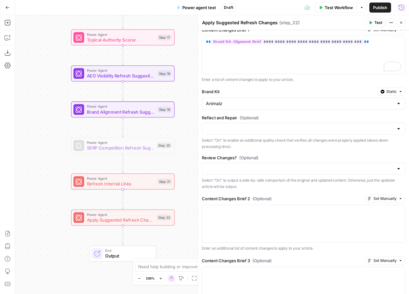
click at [316, 129] on div at bounding box center [399, 129] width 5 height 6
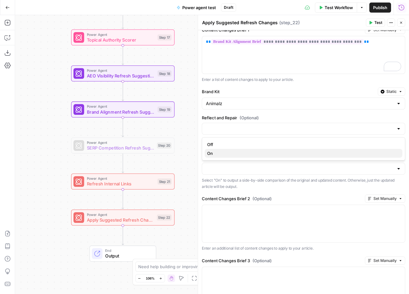
click at [316, 150] on span "On" at bounding box center [302, 153] width 190 height 6
type input "On"
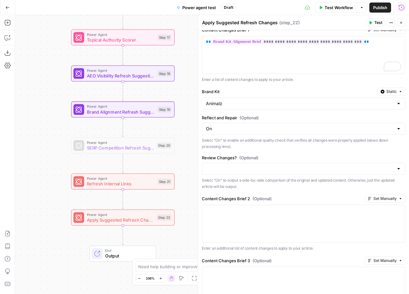
click at [316, 154] on div "**********" at bounding box center [303, 196] width 211 height 473
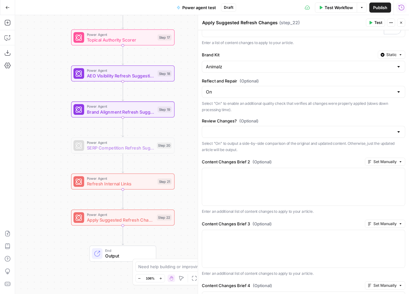
click at [316, 132] on div at bounding box center [399, 132] width 5 height 6
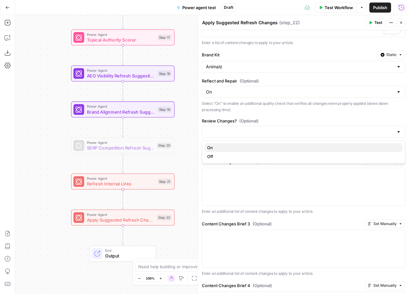
click at [309, 149] on span "On" at bounding box center [302, 148] width 190 height 6
type input "On"
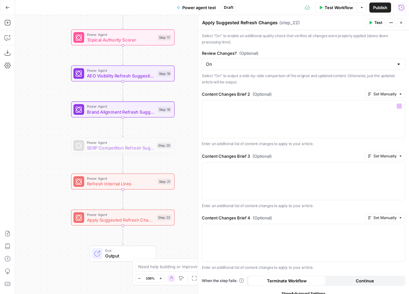
scroll to position [0, 0]
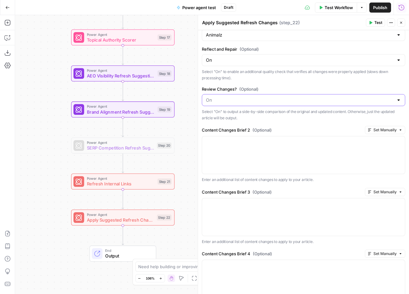
click at [316, 101] on input "Review Changes? (Optional)" at bounding box center [300, 100] width 188 height 6
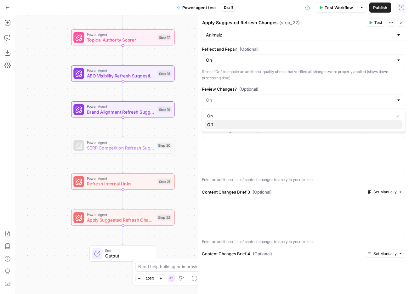
click at [306, 123] on span "Off" at bounding box center [302, 125] width 190 height 6
type input "Off"
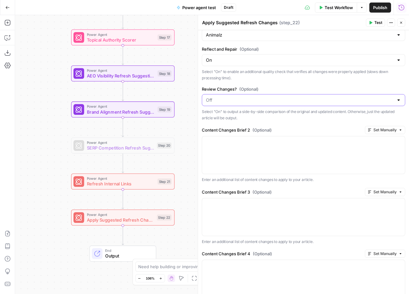
click at [309, 97] on input "Review Changes? (Optional)" at bounding box center [300, 100] width 188 height 6
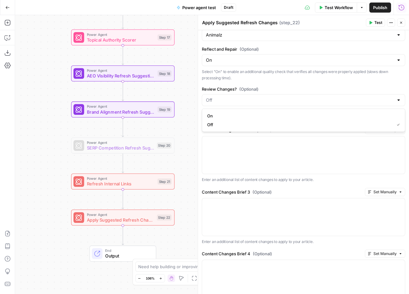
type input "Off"
click at [309, 84] on div "**********" at bounding box center [303, 127] width 211 height 473
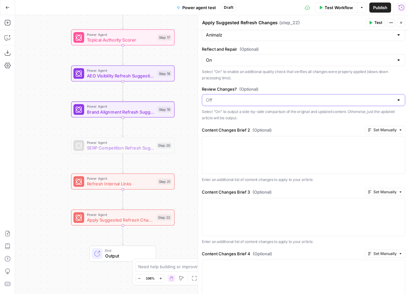
click at [316, 99] on input "Review Changes? (Optional)" at bounding box center [300, 100] width 188 height 6
click at [316, 101] on input "Review Changes? (Optional)" at bounding box center [300, 100] width 188 height 6
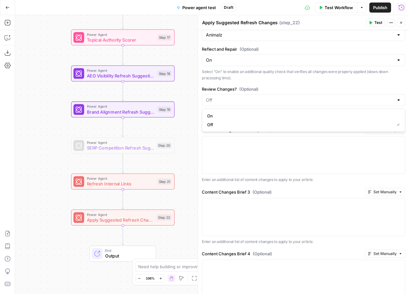
type input "Off"
click at [311, 86] on label "Review Changes? (Optional)" at bounding box center [304, 89] width 204 height 6
click at [311, 97] on input "Off" at bounding box center [300, 100] width 188 height 6
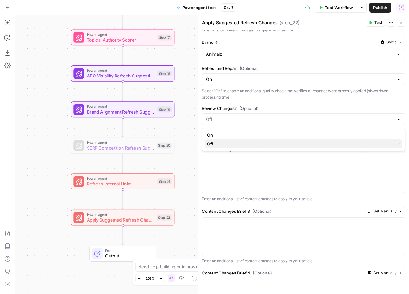
click at [304, 143] on span "Off" at bounding box center [299, 144] width 185 height 6
type input "Off"
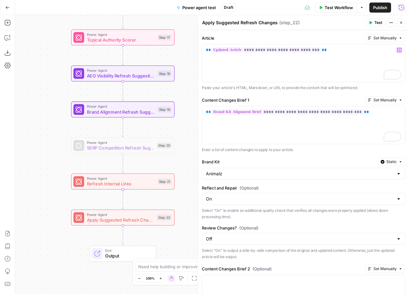
click at [316, 20] on button "Test" at bounding box center [375, 23] width 19 height 8
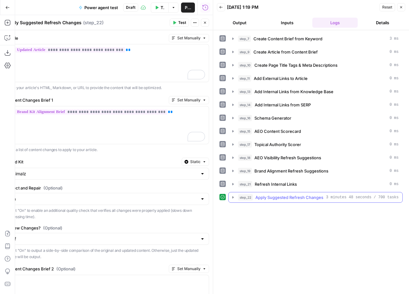
click at [310, 195] on span "Apply Suggested Refresh Changes" at bounding box center [290, 197] width 68 height 6
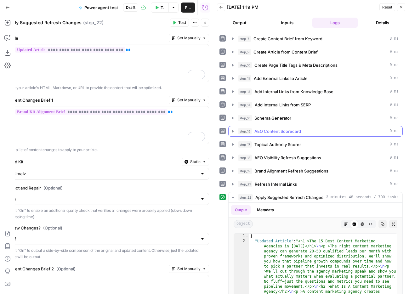
scroll to position [70, 0]
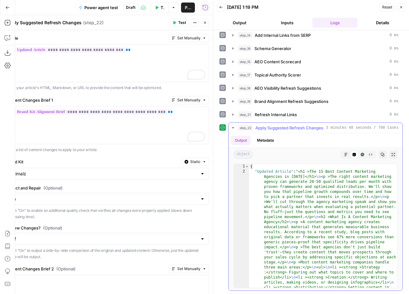
click at [347, 154] on icon "button" at bounding box center [347, 155] width 4 height 4
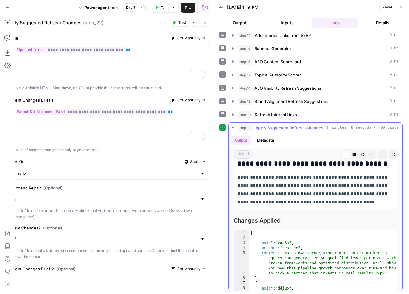
scroll to position [3103, 0]
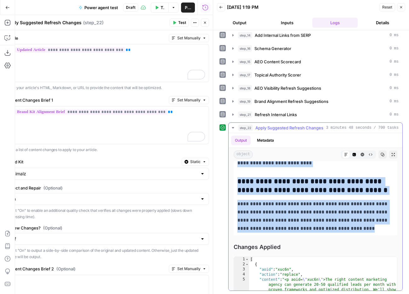
drag, startPoint x: 239, startPoint y: 187, endPoint x: 360, endPoint y: 230, distance: 127.9
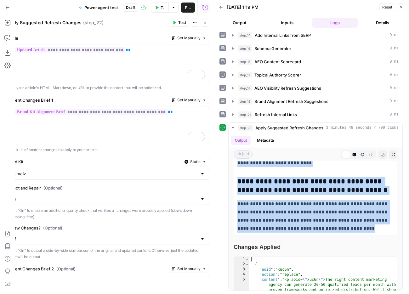
copy div "**********"
click at [403, 5] on icon "button" at bounding box center [402, 7] width 4 height 4
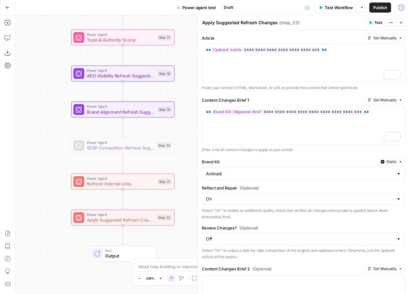
click at [250, 23] on textarea "Apply Suggested Refresh Changes" at bounding box center [240, 23] width 76 height 6
click at [359, 23] on div "Apply Suggested Refresh Changes Apply Suggested Refresh Changes ( step_22 )" at bounding box center [283, 22] width 162 height 7
click at [402, 22] on icon "button" at bounding box center [402, 23] width 4 height 4
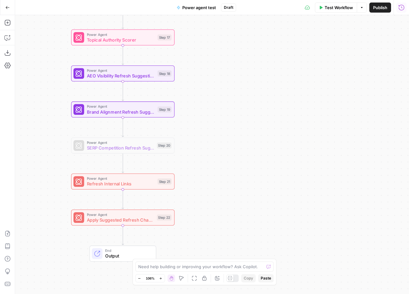
click at [402, 8] on icon "button" at bounding box center [402, 7] width 6 height 6
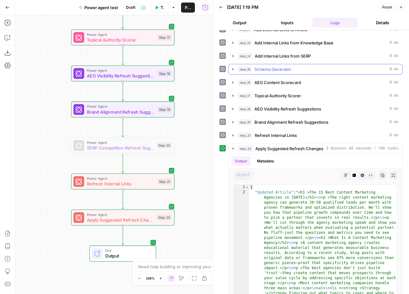
scroll to position [70, 0]
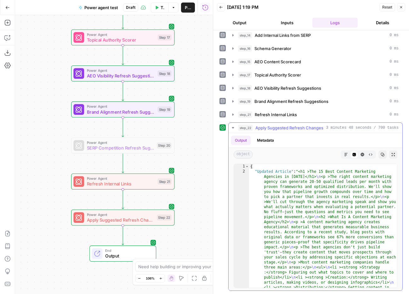
click at [346, 155] on icon "button" at bounding box center [347, 155] width 4 height 4
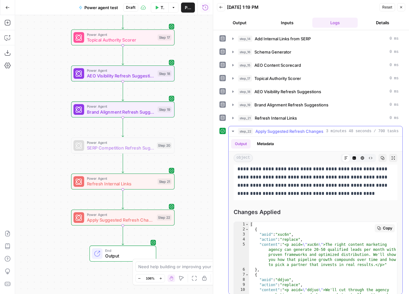
scroll to position [3158, 0]
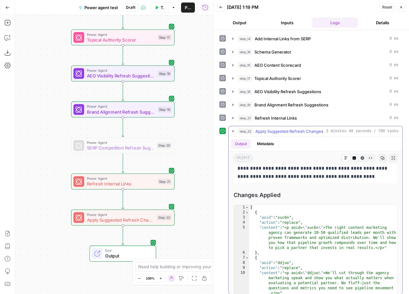
drag, startPoint x: 240, startPoint y: 195, endPoint x: 362, endPoint y: 177, distance: 123.3
copy div "**********"
